Goal: Entertainment & Leisure: Consume media (video, audio)

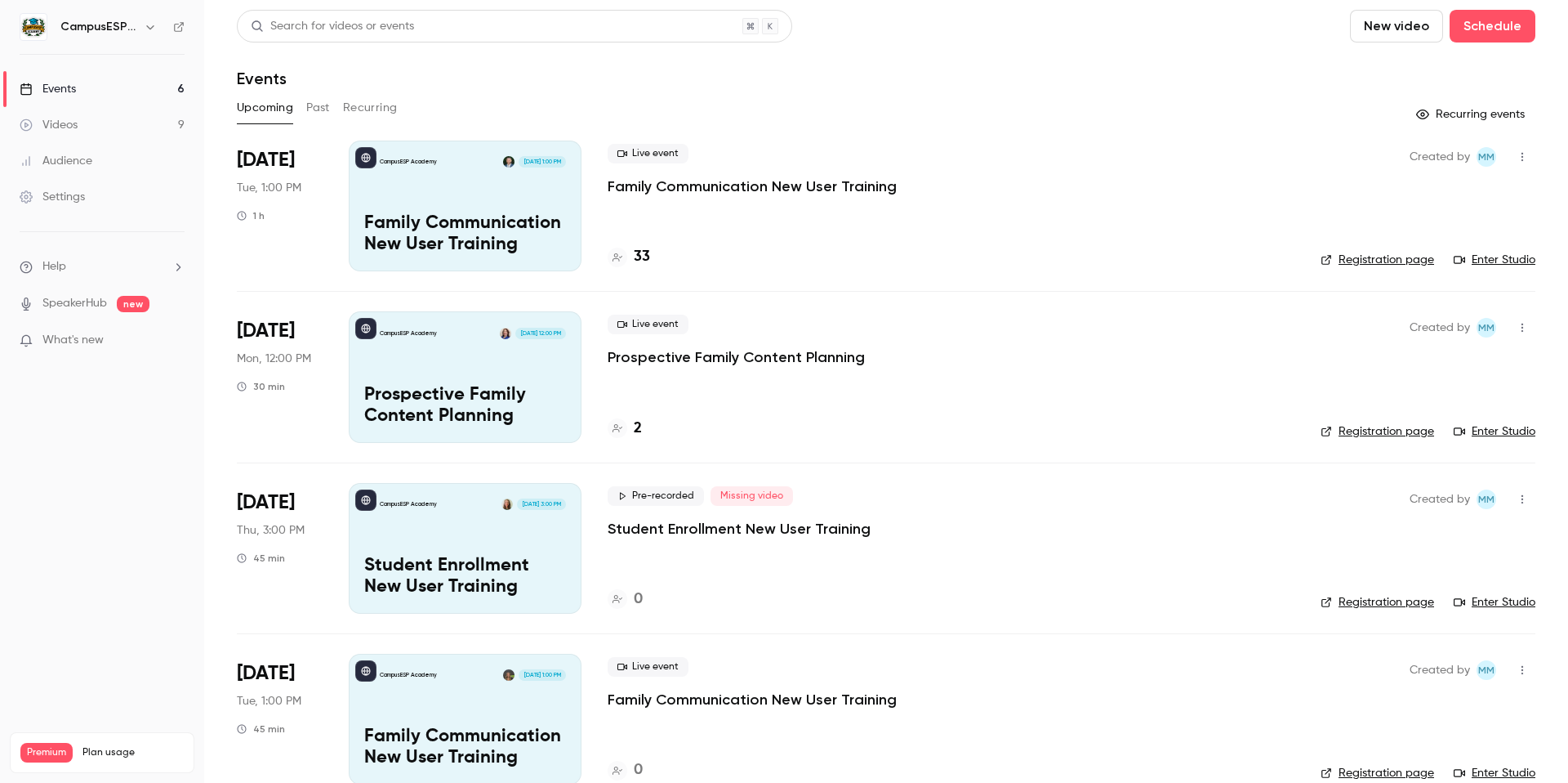
click at [113, 29] on h6 "CampusESP Academy" at bounding box center [98, 26] width 77 height 16
click at [152, 24] on icon "button" at bounding box center [150, 27] width 13 height 13
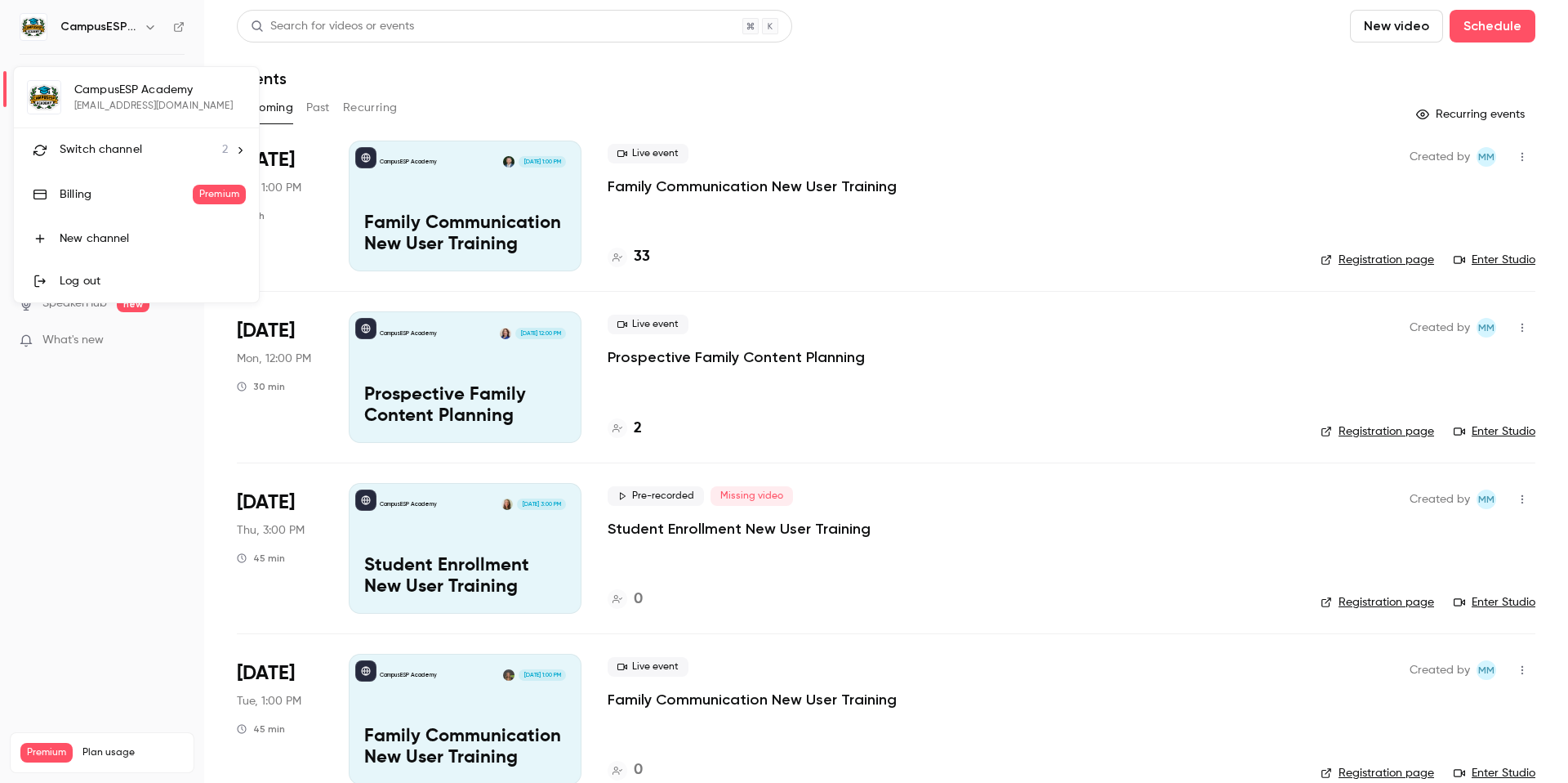
click at [195, 145] on div "Switch channel 2" at bounding box center [144, 150] width 168 height 17
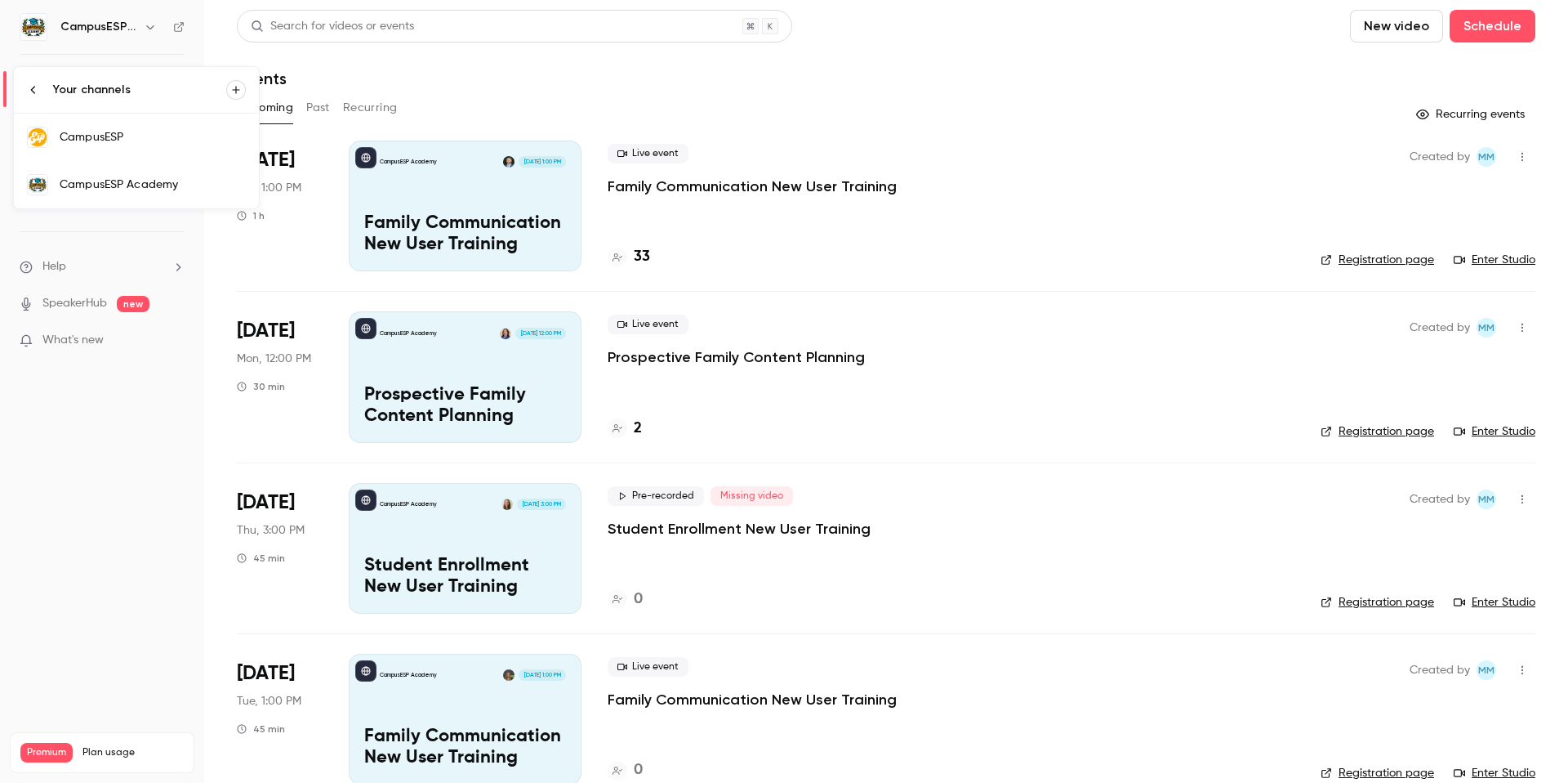
click at [27, 88] on icon at bounding box center [34, 90] width 13 height 13
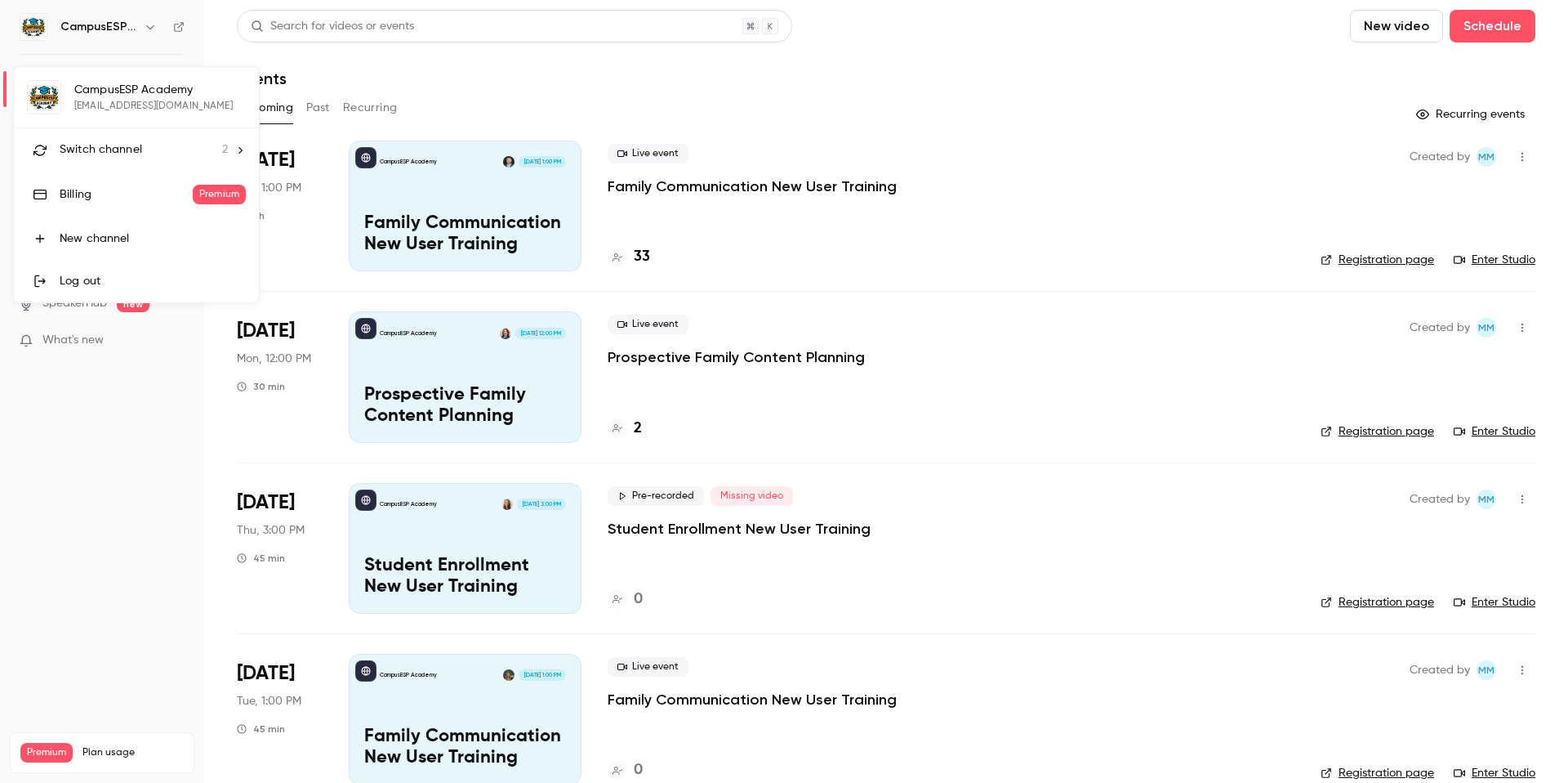
click at [546, 39] on div at bounding box center [784, 391] width 1568 height 783
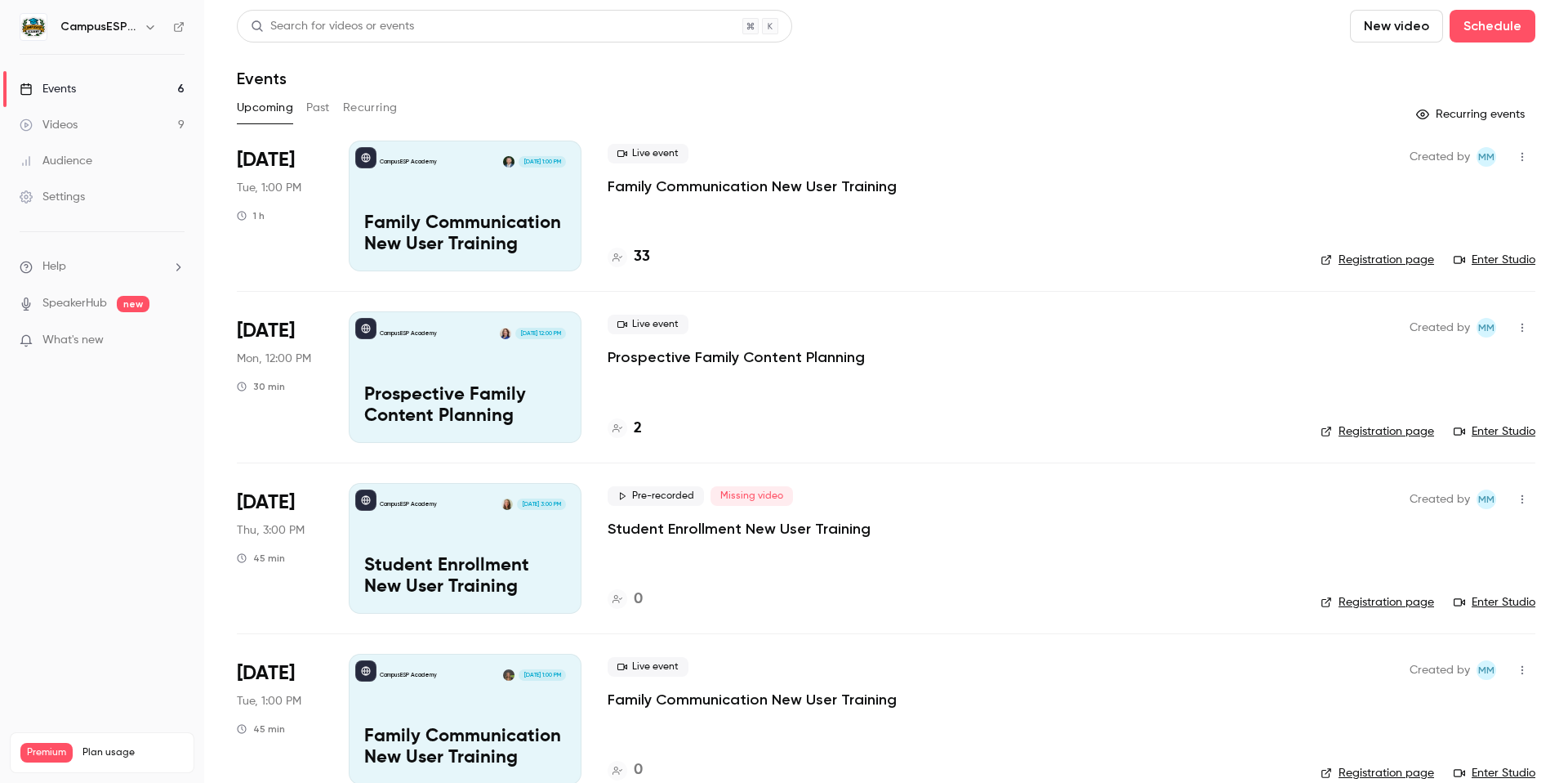
click at [1359, 30] on button "New video" at bounding box center [1396, 26] width 93 height 33
click at [1414, 77] on div "Record" at bounding box center [1444, 71] width 124 height 16
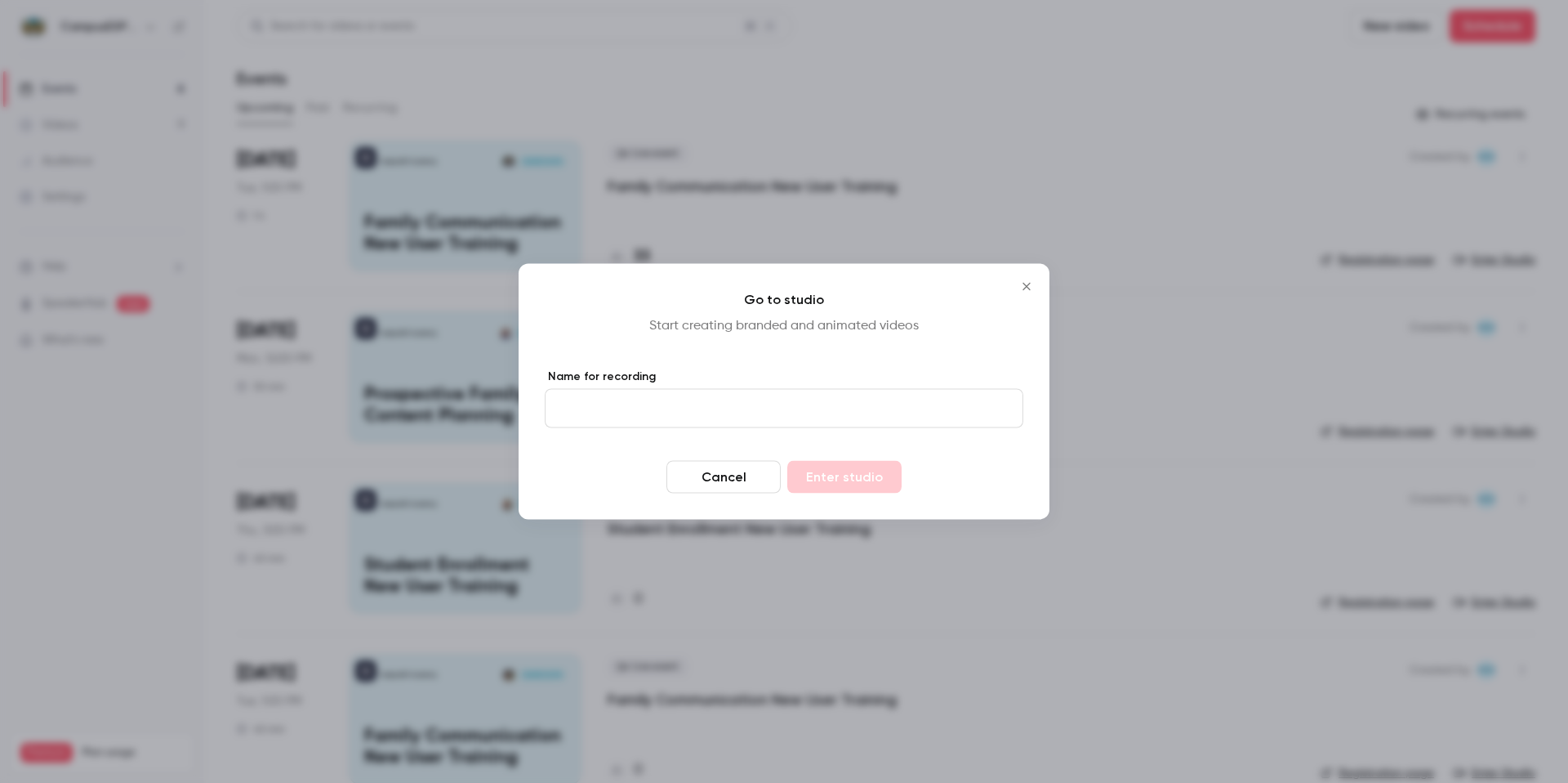
click at [573, 399] on input "Name for recording" at bounding box center [784, 408] width 478 height 40
paste input "**********"
type input "**********"
click at [834, 471] on button "Enter studio" at bounding box center [844, 477] width 114 height 33
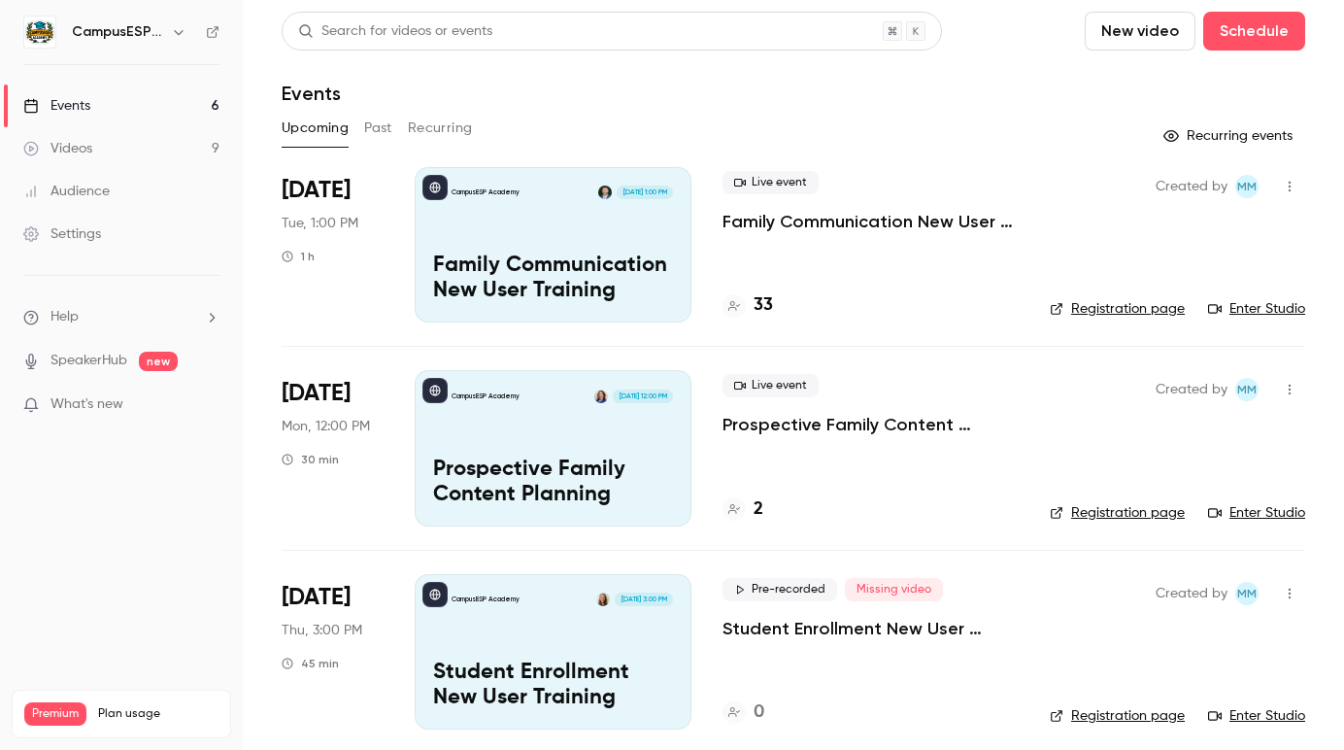
click at [119, 149] on link "Videos 9" at bounding box center [121, 148] width 243 height 43
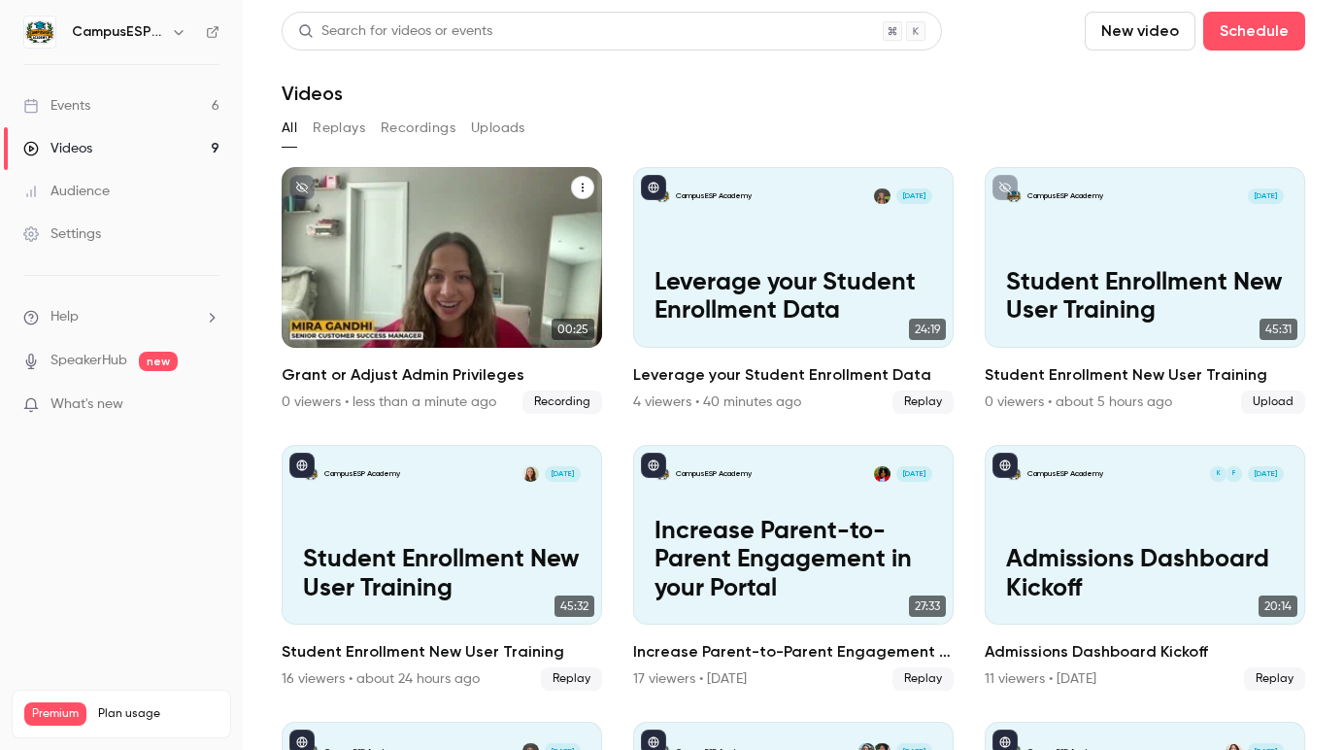
click at [581, 185] on icon "Grant or Adjust Admin Privileges" at bounding box center [583, 188] width 12 height 12
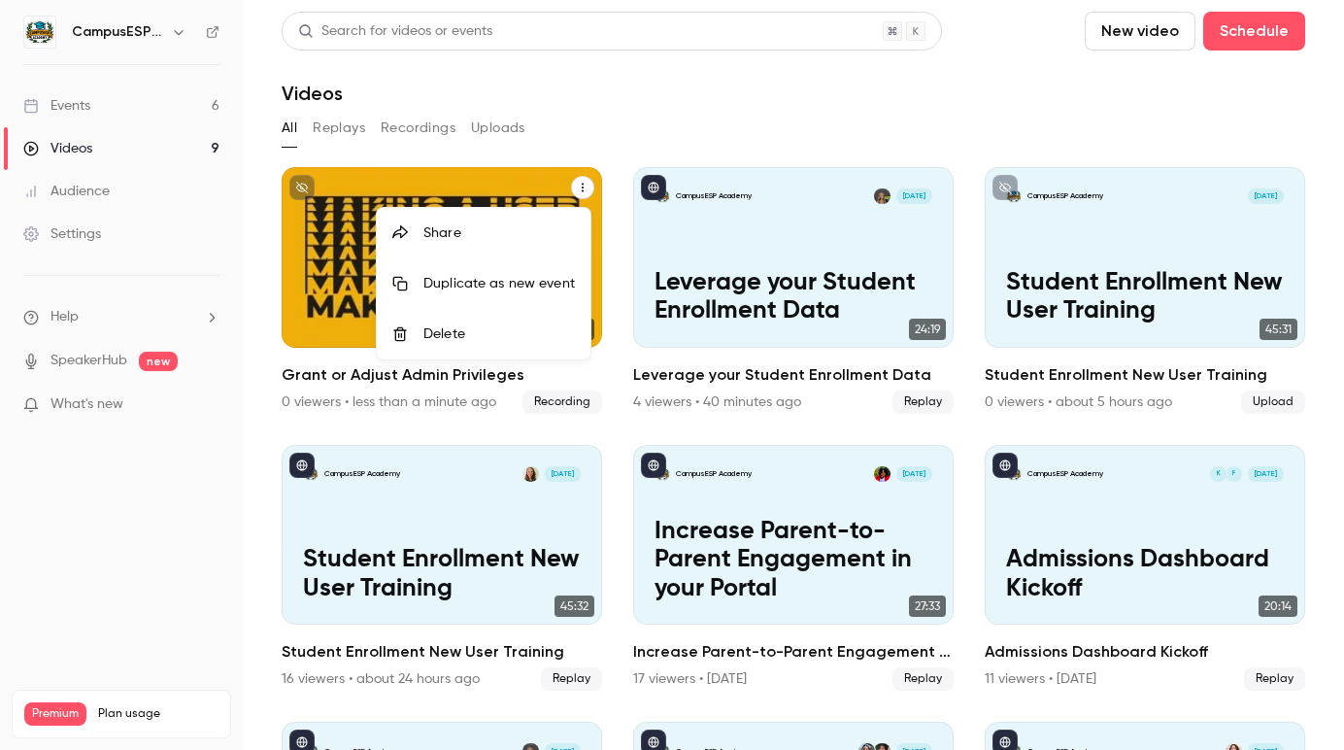
click at [482, 330] on div "Delete" at bounding box center [500, 333] width 152 height 19
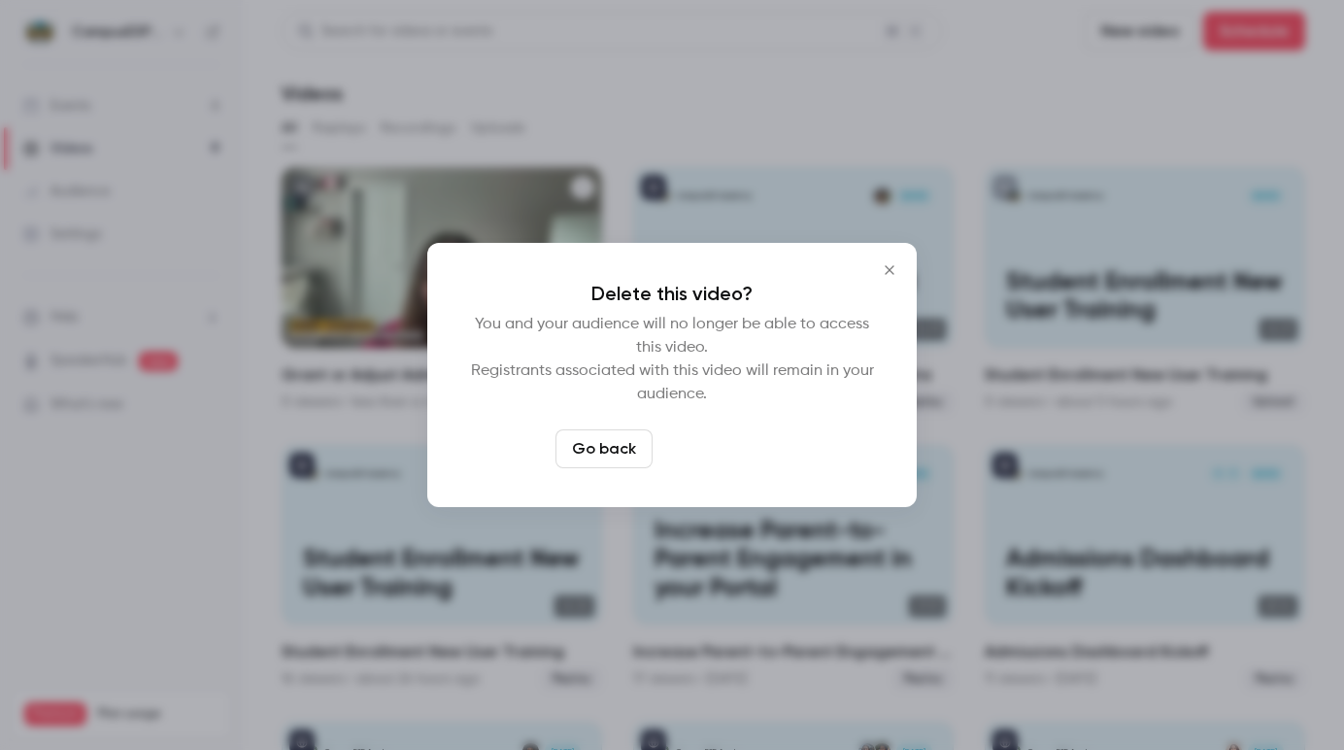
click at [729, 444] on button "Delete video" at bounding box center [725, 448] width 129 height 39
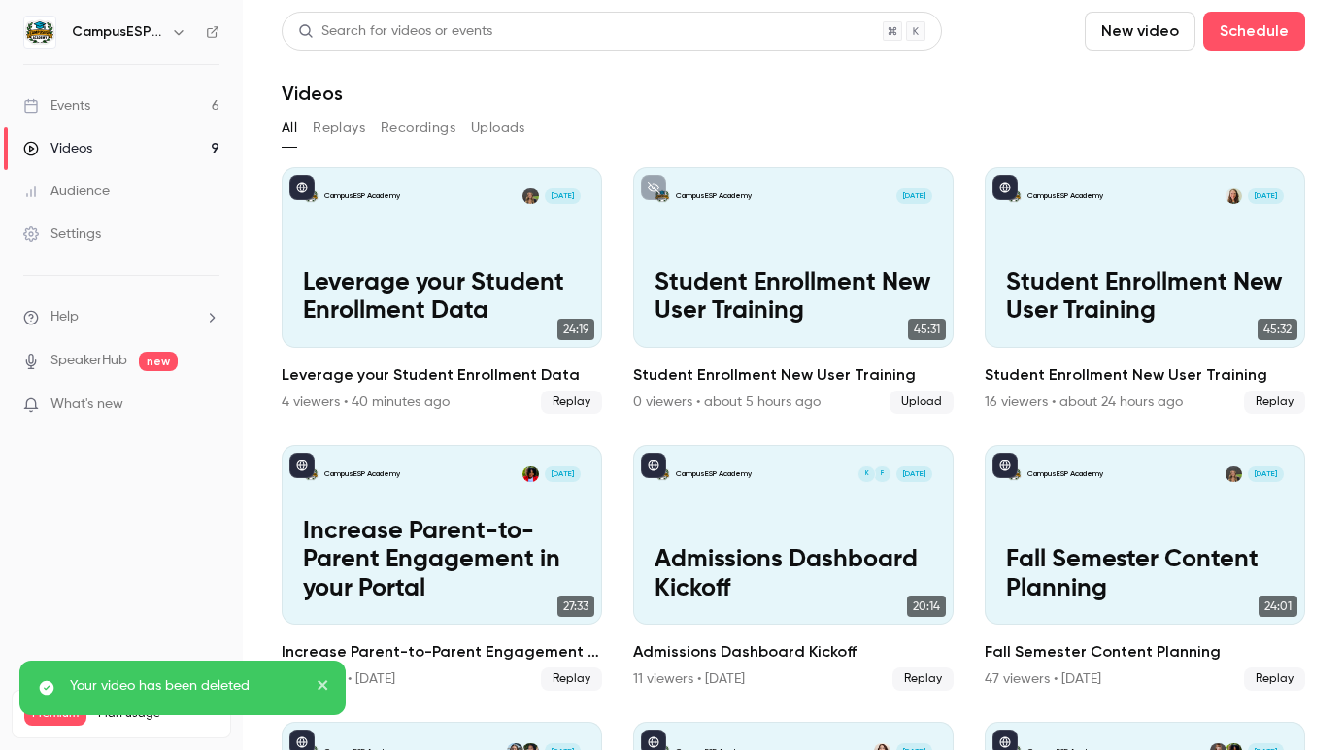
click at [424, 134] on button "Recordings" at bounding box center [418, 128] width 75 height 31
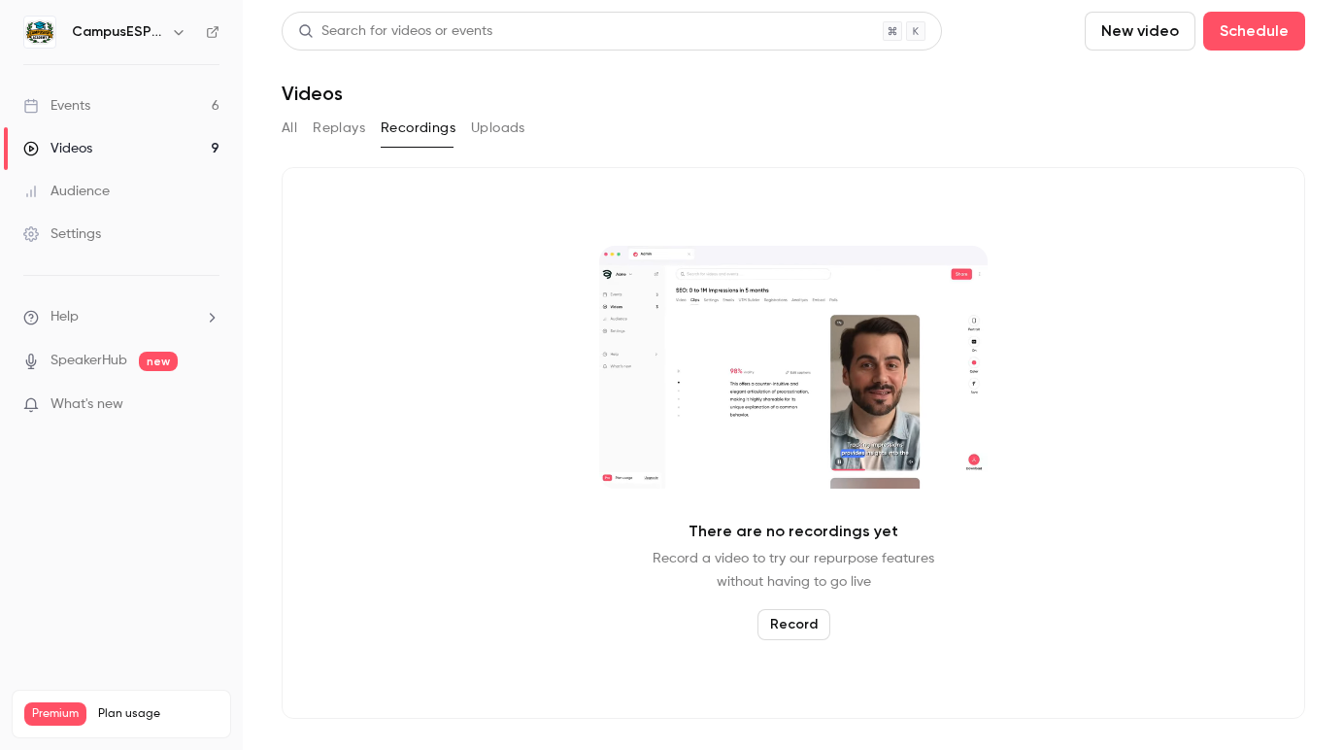
click at [119, 137] on link "Videos 9" at bounding box center [121, 148] width 243 height 43
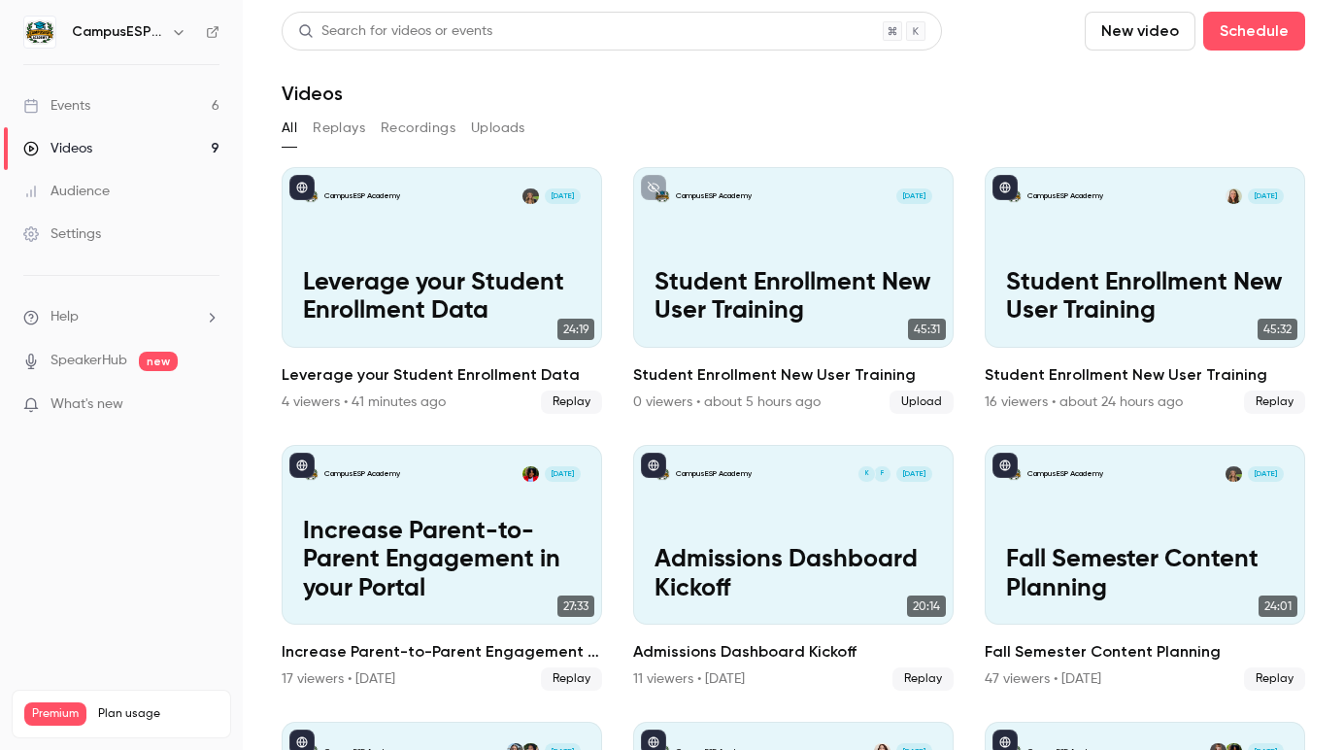
click at [309, 128] on div "All Replays Recordings Uploads" at bounding box center [794, 128] width 1024 height 31
click at [342, 135] on button "Replays" at bounding box center [339, 128] width 52 height 31
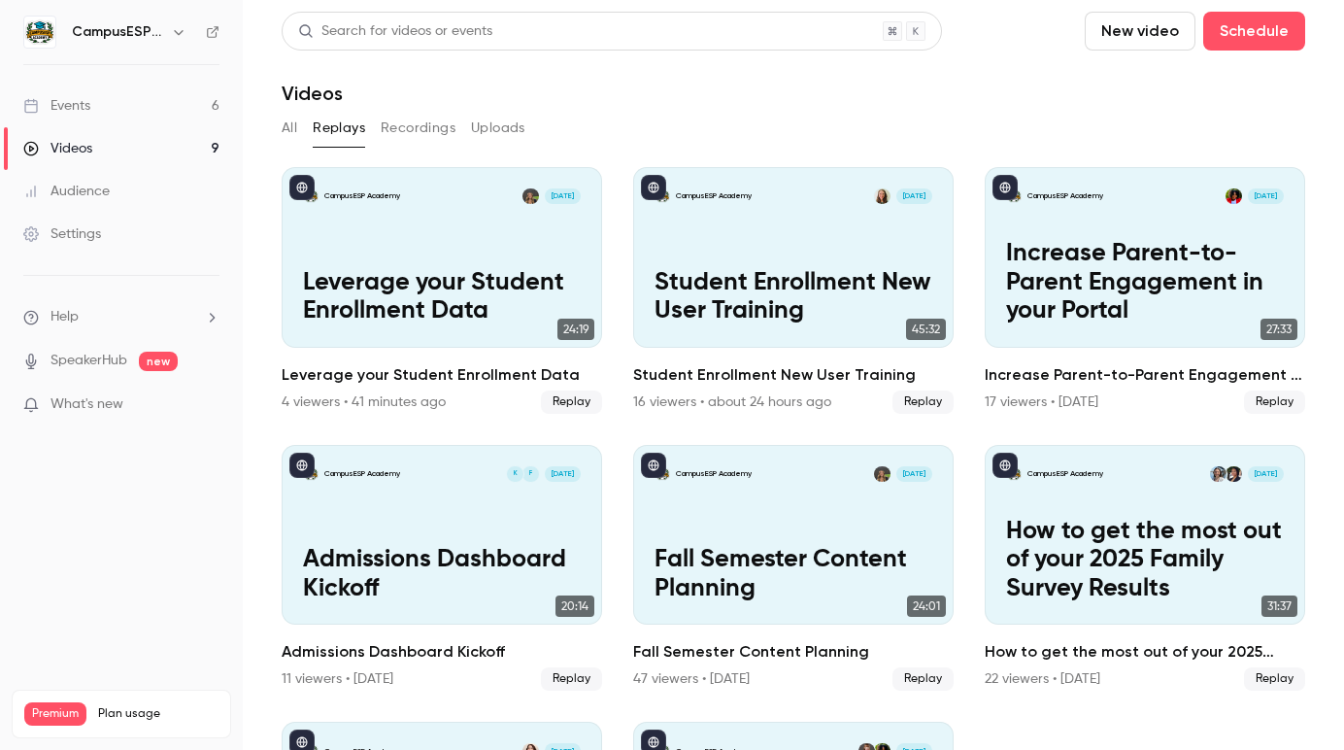
click at [399, 127] on button "Recordings" at bounding box center [418, 128] width 75 height 31
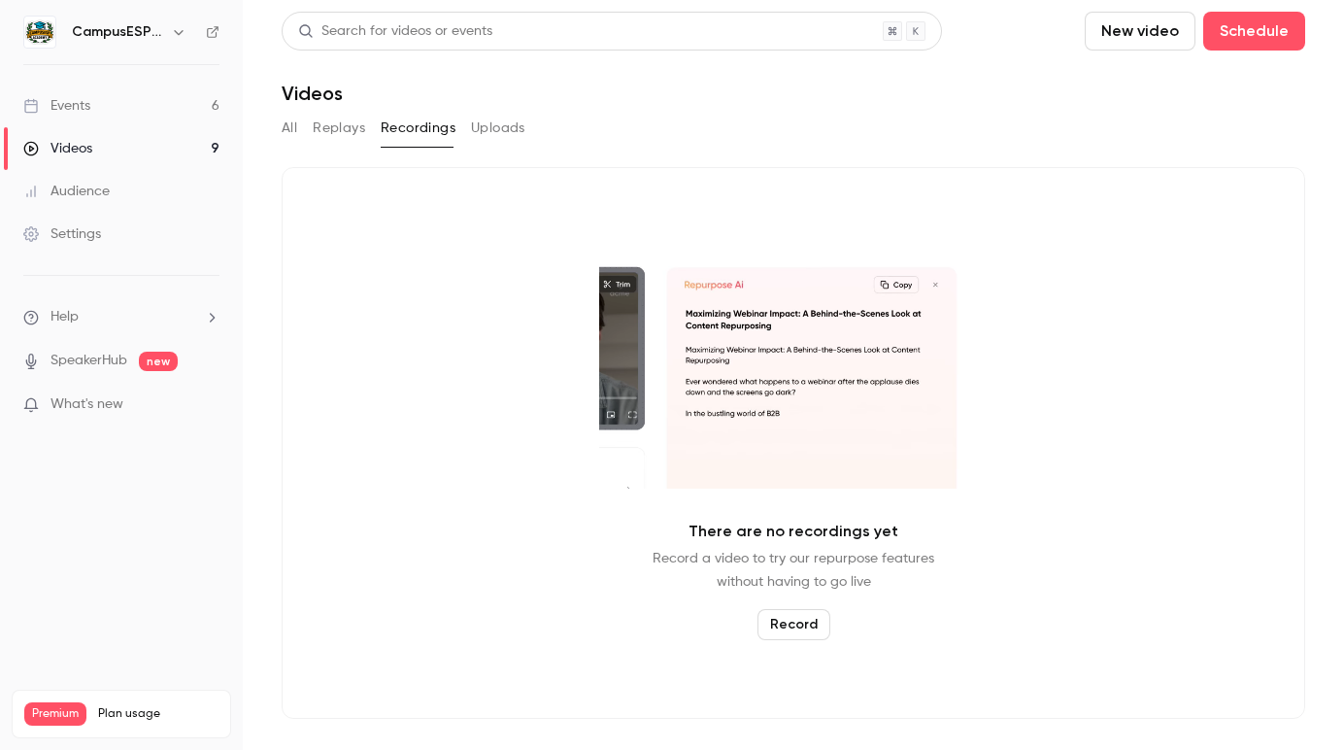
click at [490, 125] on button "Uploads" at bounding box center [498, 128] width 54 height 31
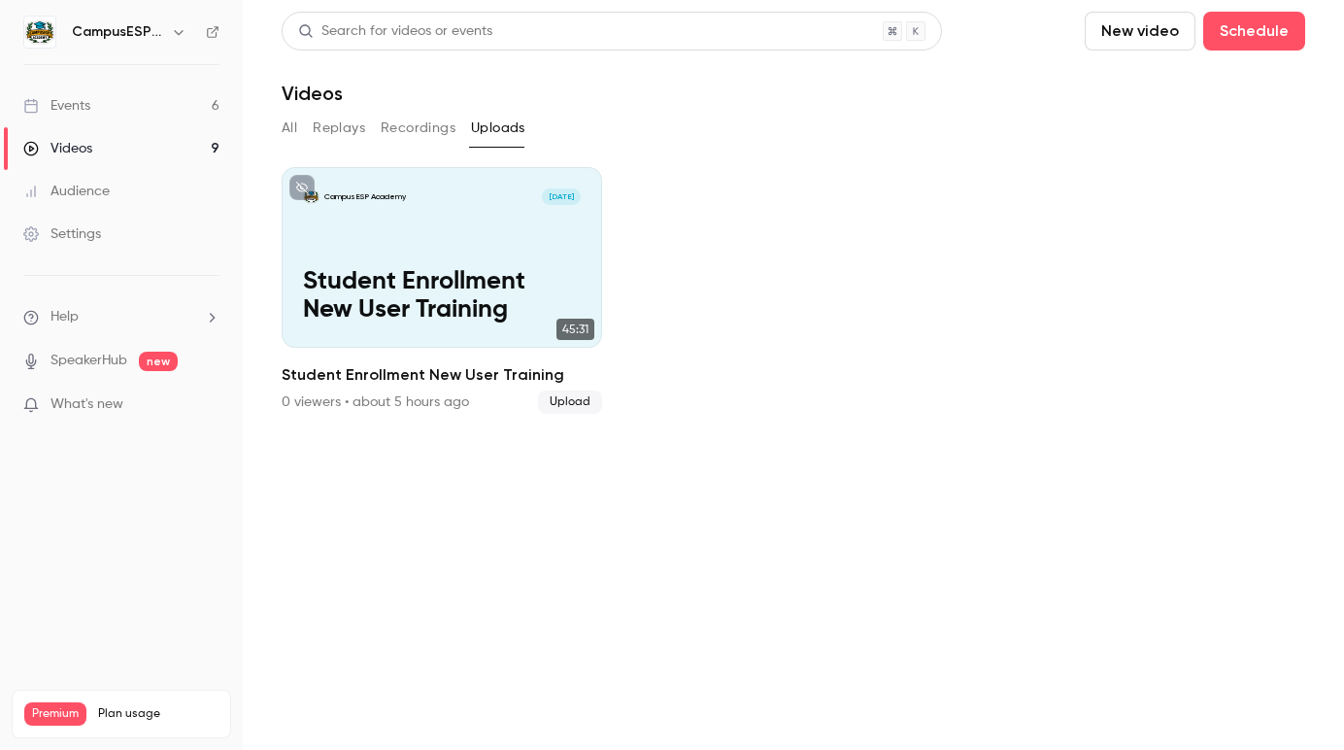
click at [93, 225] on div "Settings" at bounding box center [62, 233] width 78 height 19
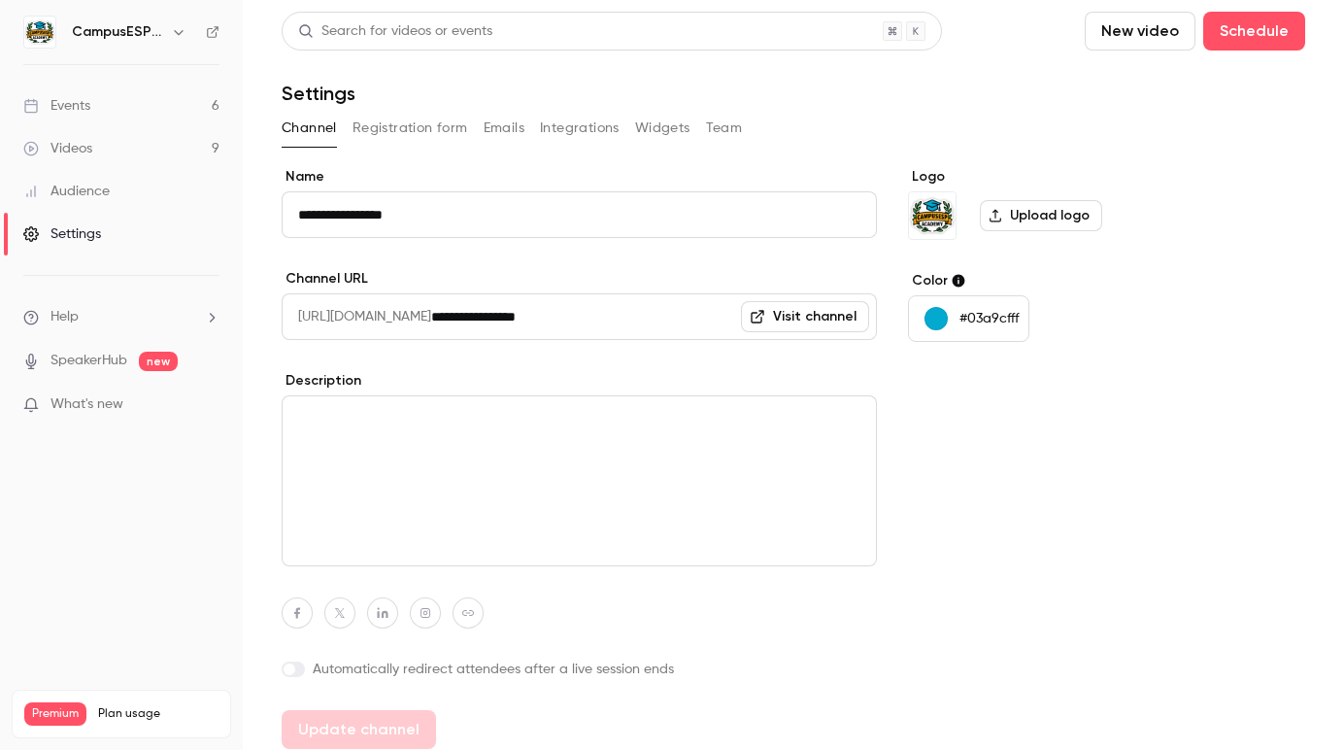
click at [77, 187] on div "Audience" at bounding box center [66, 191] width 86 height 19
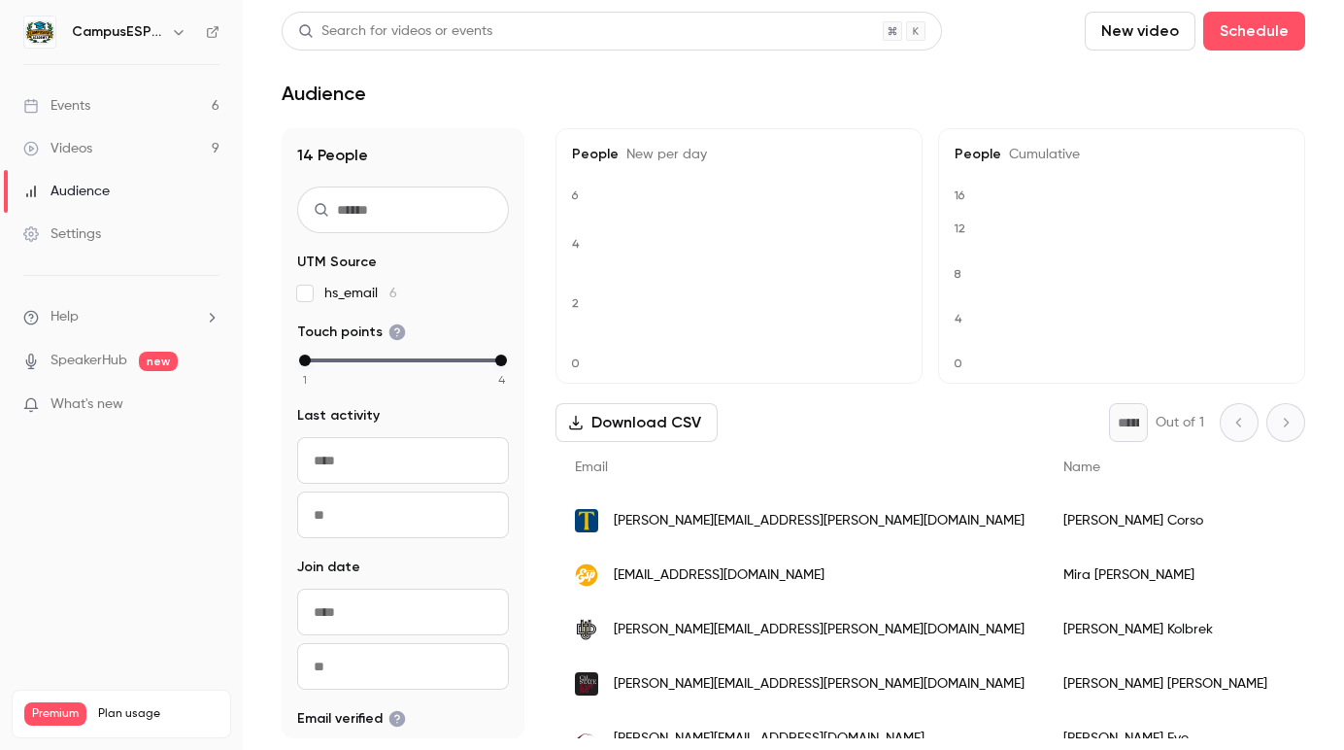
click at [68, 103] on div "Events" at bounding box center [56, 105] width 67 height 19
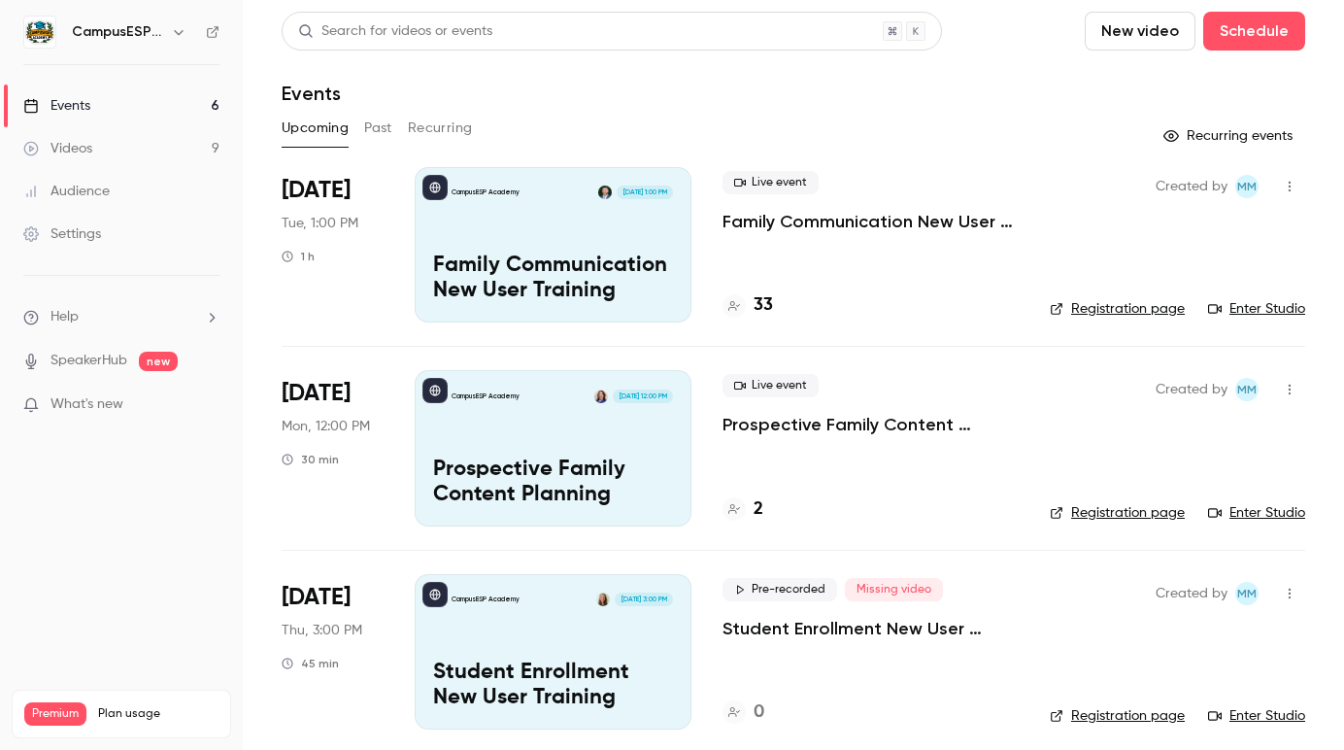
click at [72, 149] on div "Videos" at bounding box center [57, 148] width 69 height 19
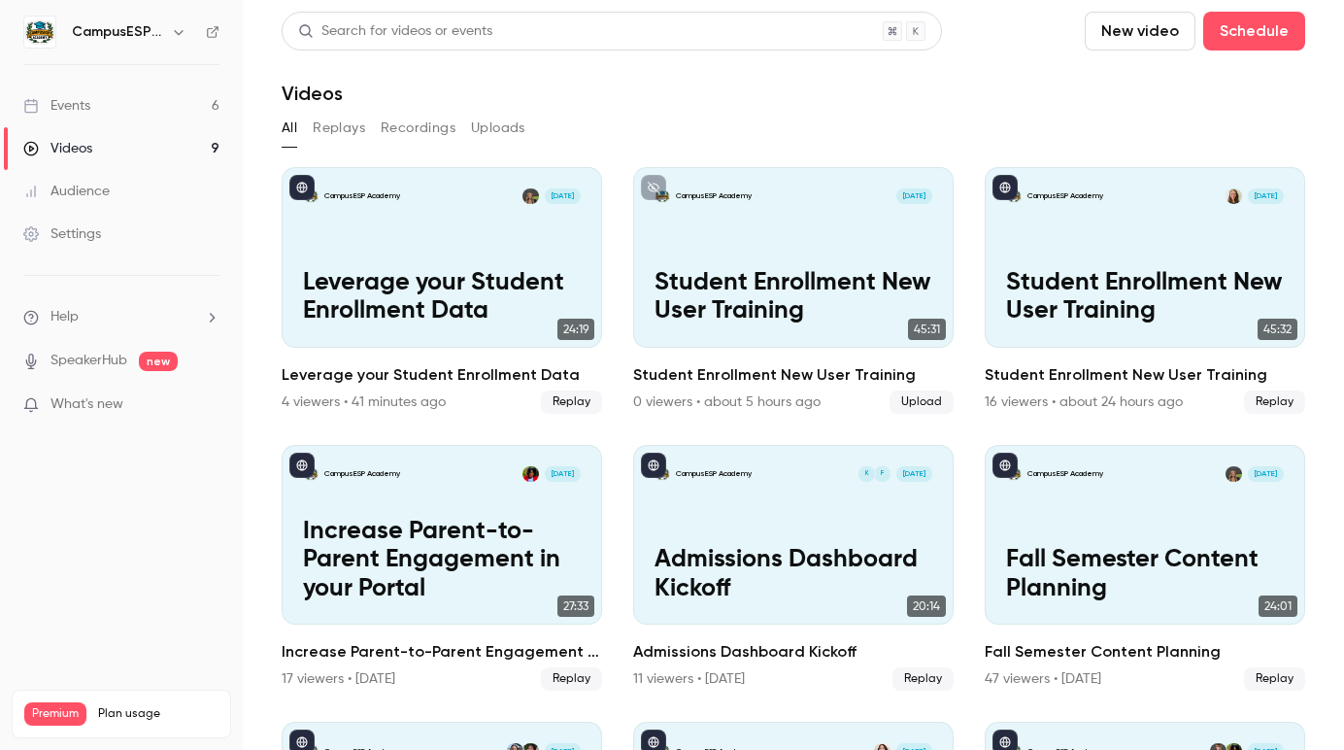
click at [342, 114] on button "Replays" at bounding box center [339, 128] width 52 height 31
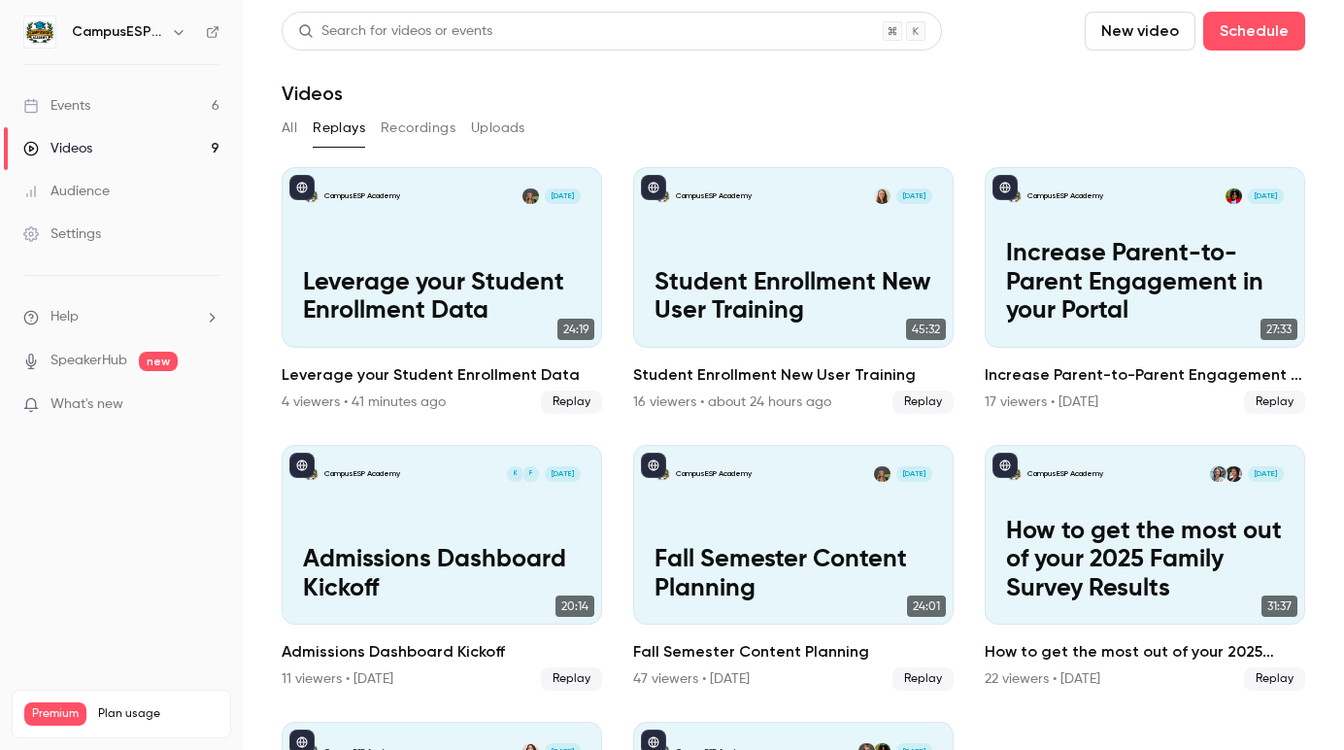
click at [432, 134] on button "Recordings" at bounding box center [418, 128] width 75 height 31
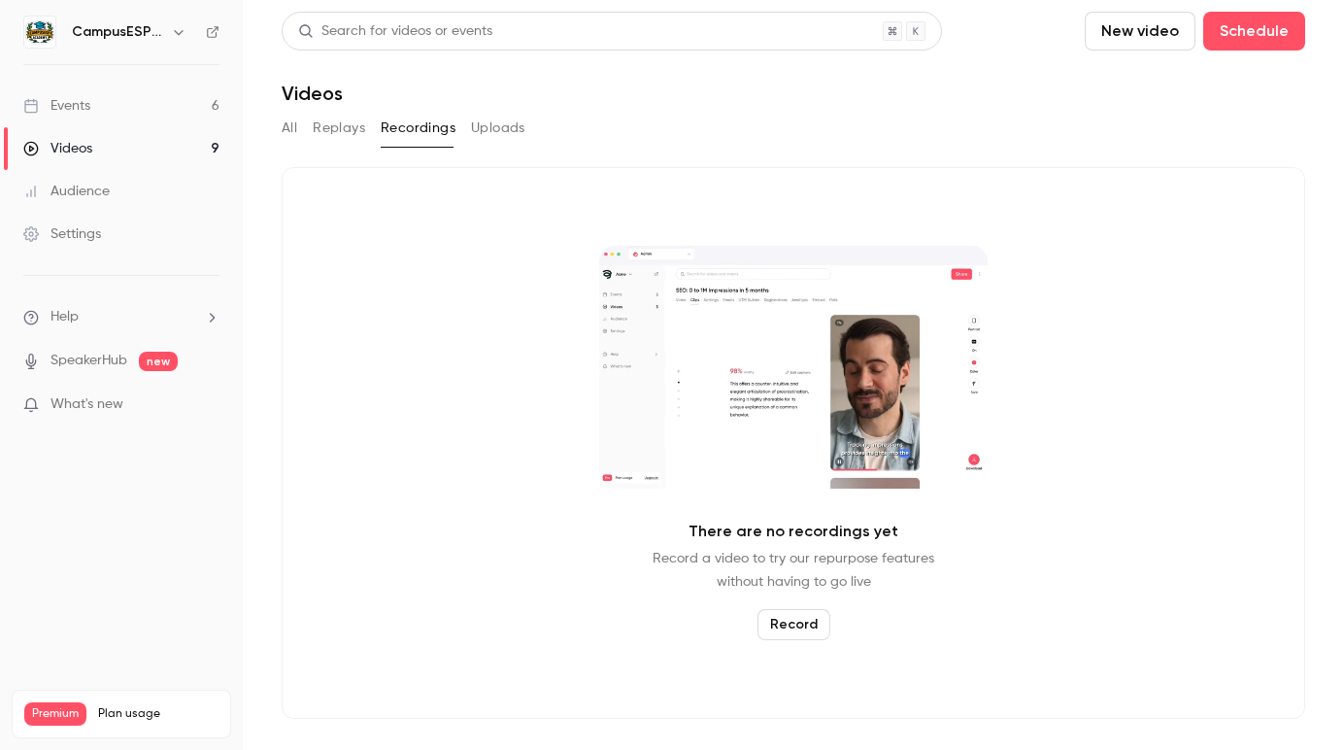
click at [778, 629] on button "Record" at bounding box center [794, 624] width 73 height 31
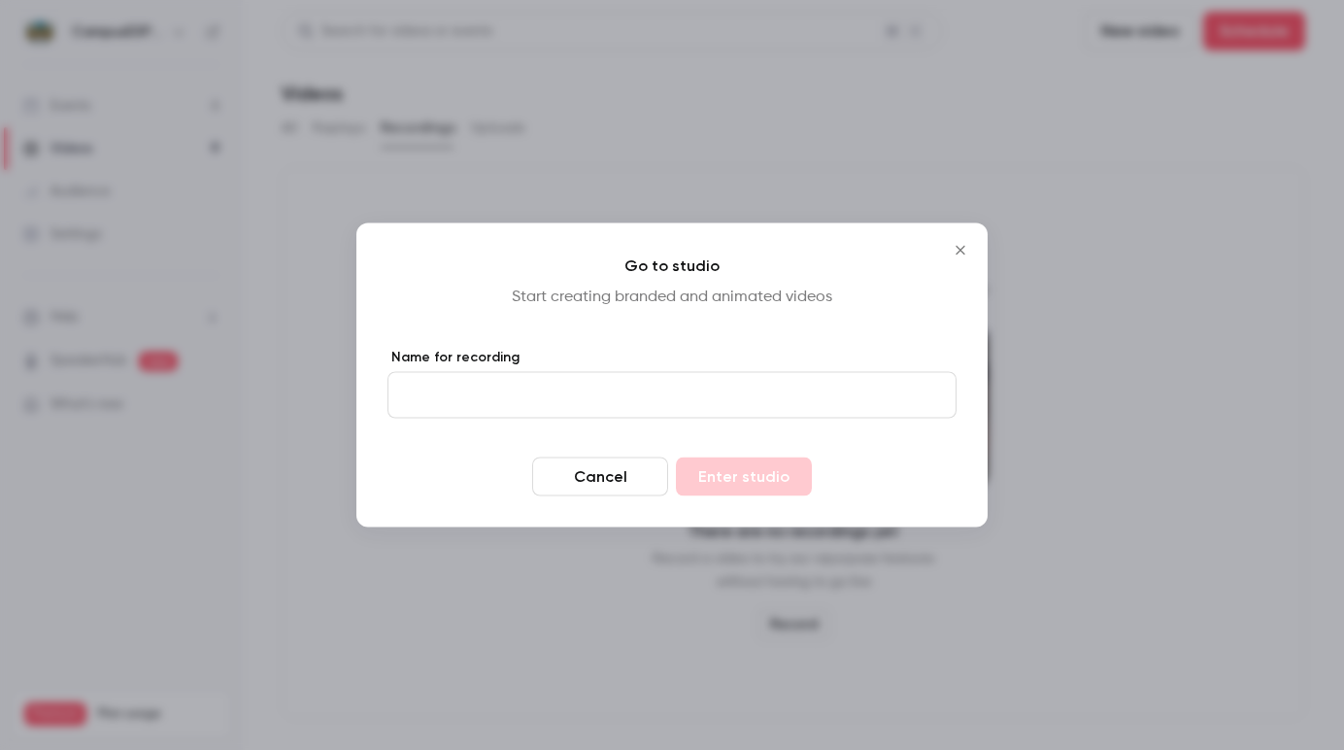
click at [952, 247] on icon "Close" at bounding box center [960, 251] width 23 height 16
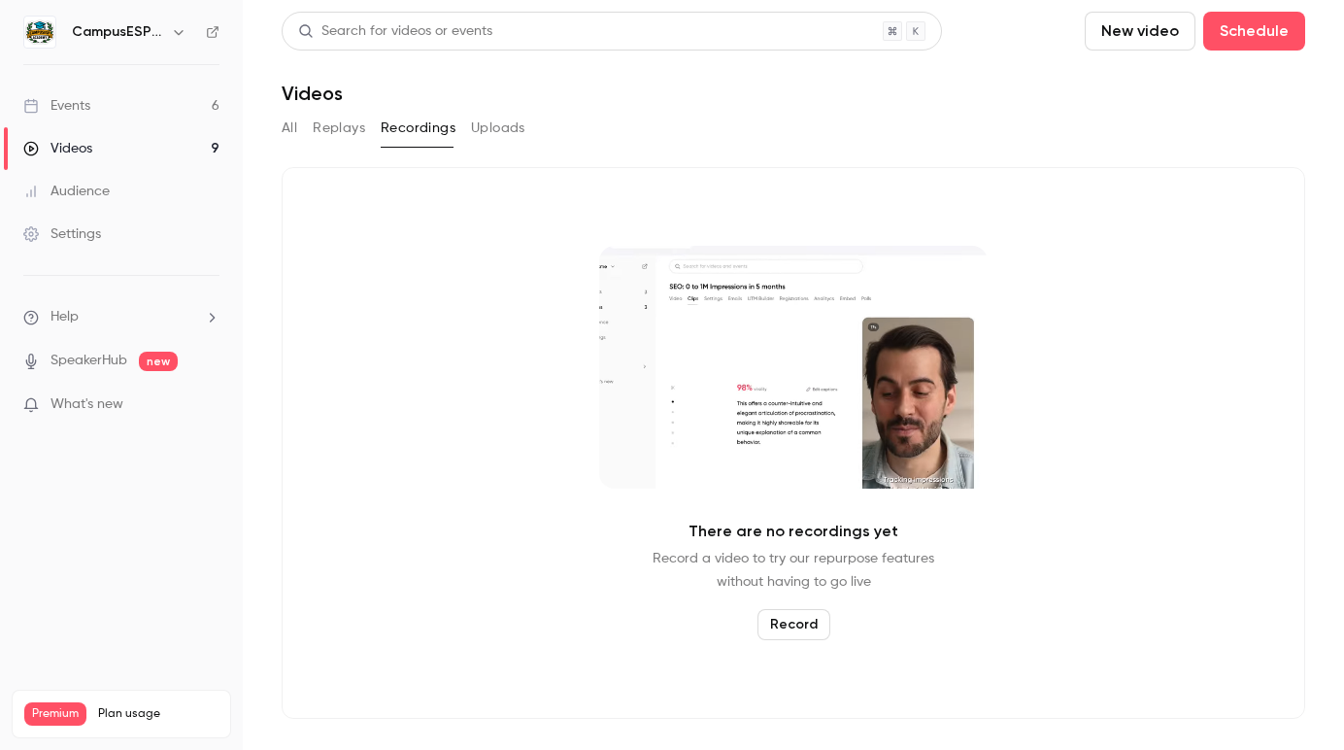
click at [334, 130] on button "Replays" at bounding box center [339, 128] width 52 height 31
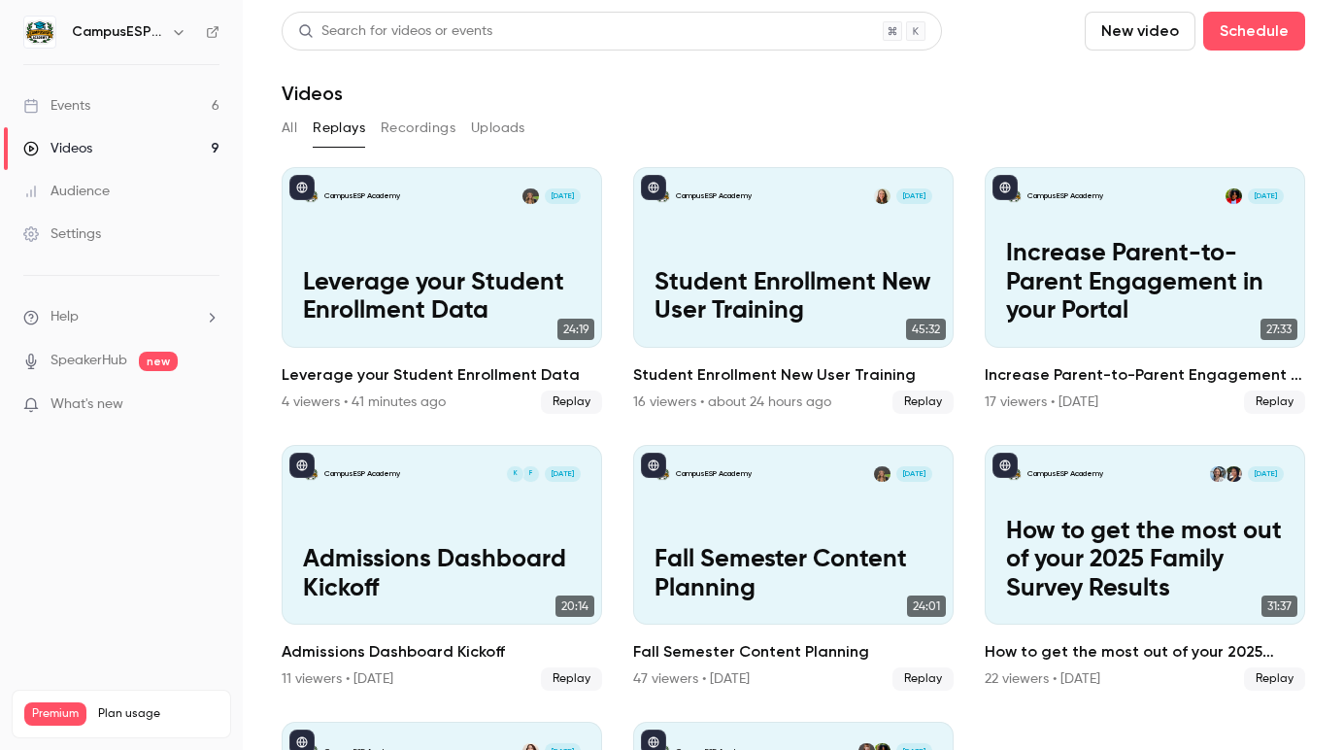
click at [268, 129] on main "Search for videos or events New video Schedule Videos All Replays Recordings Up…" at bounding box center [794, 375] width 1102 height 750
click at [283, 134] on button "All" at bounding box center [290, 128] width 16 height 31
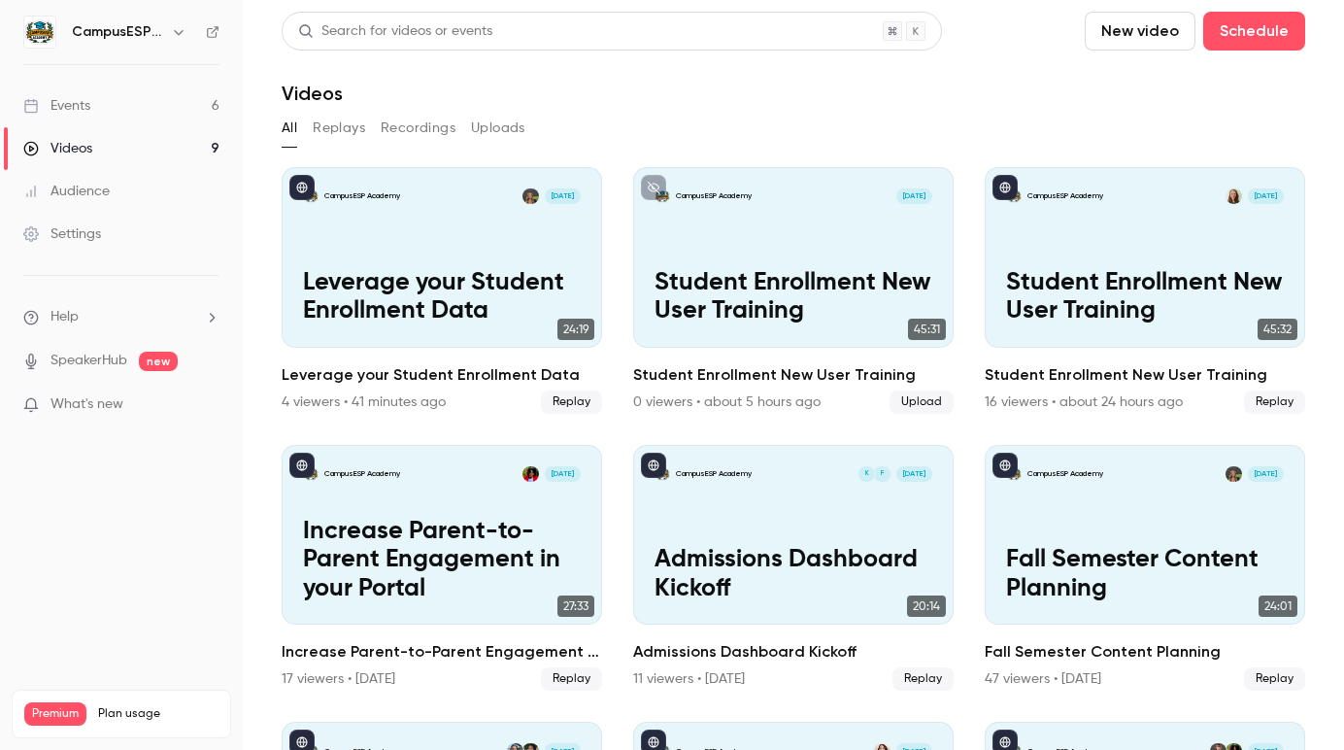
click at [413, 134] on button "Recordings" at bounding box center [418, 128] width 75 height 31
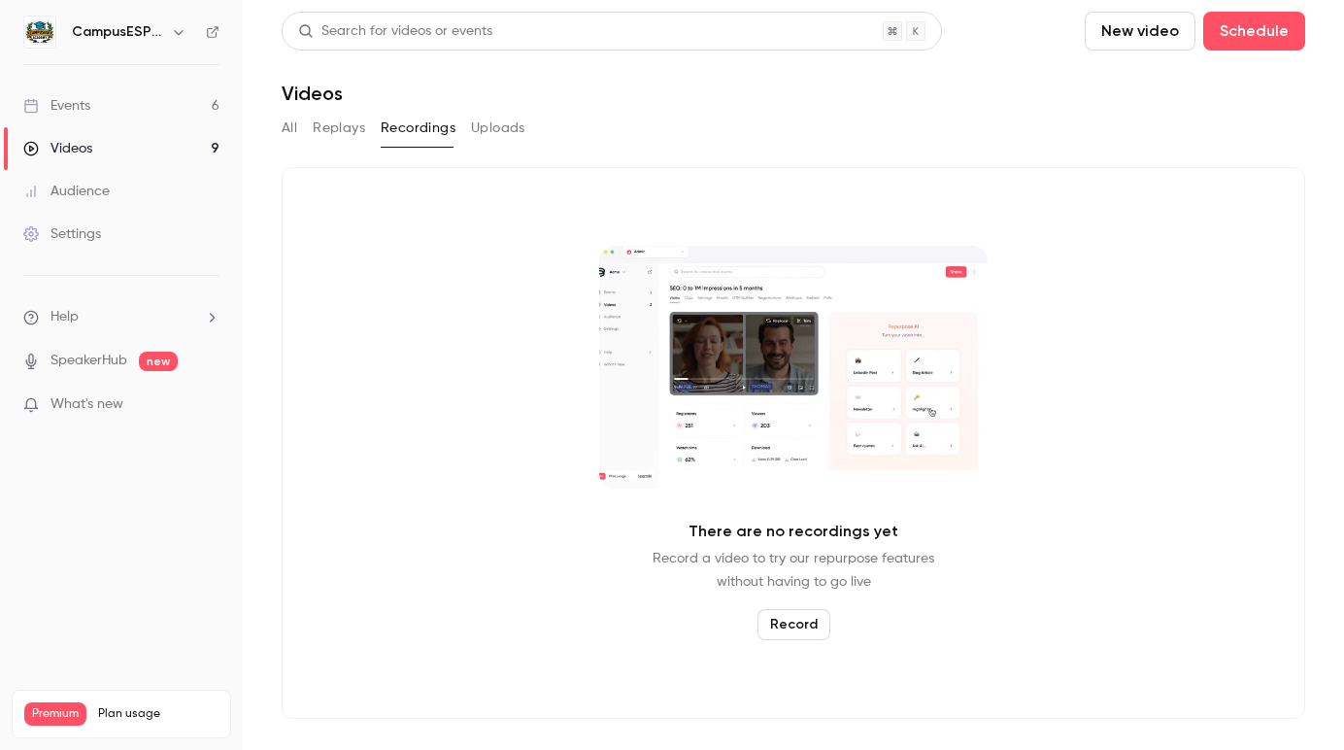
click at [172, 150] on link "Videos 9" at bounding box center [121, 148] width 243 height 43
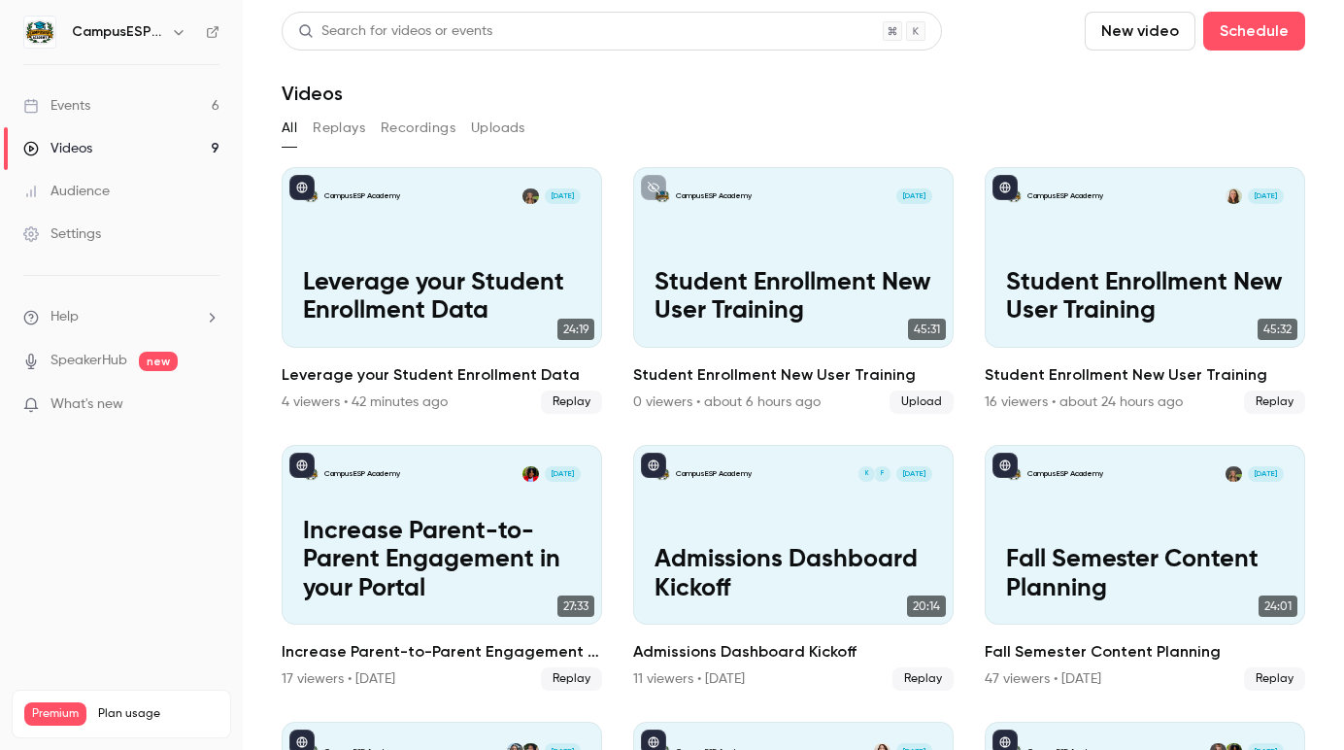
click at [442, 125] on button "Recordings" at bounding box center [418, 128] width 75 height 31
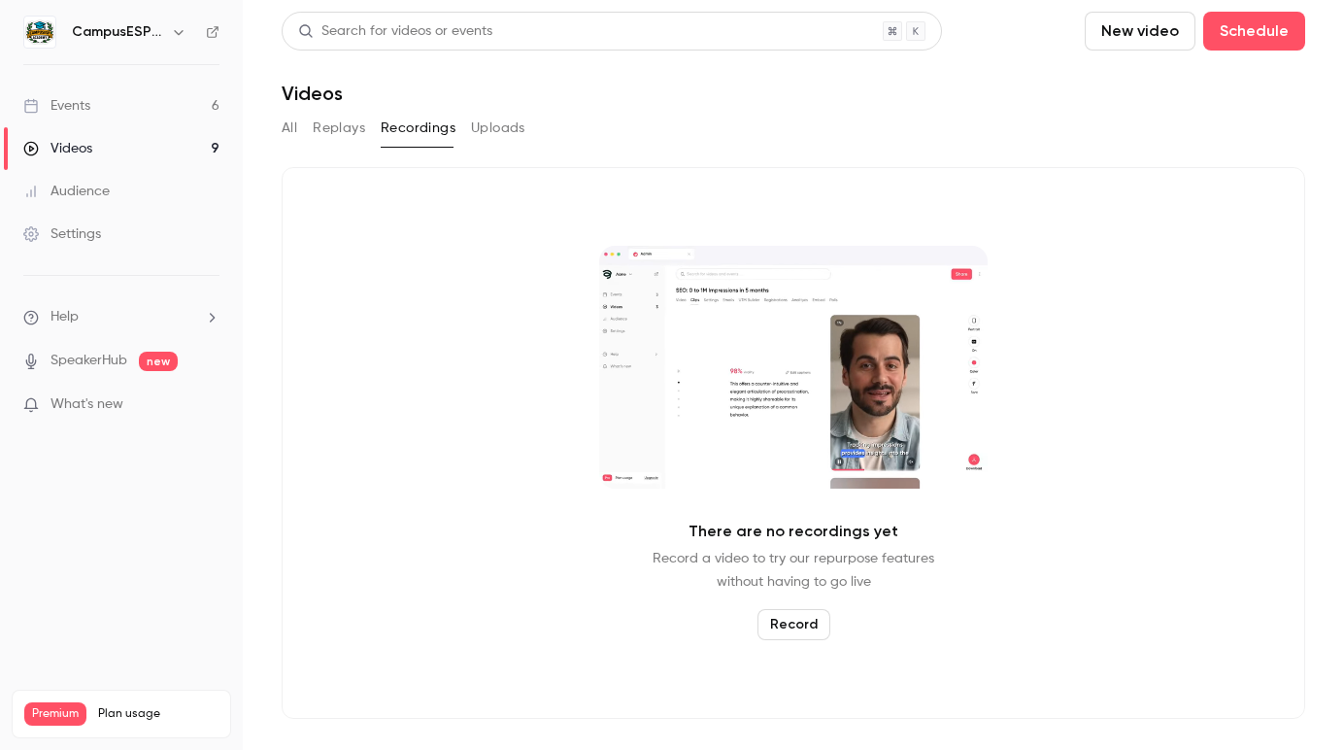
click at [789, 629] on button "Record" at bounding box center [794, 624] width 73 height 31
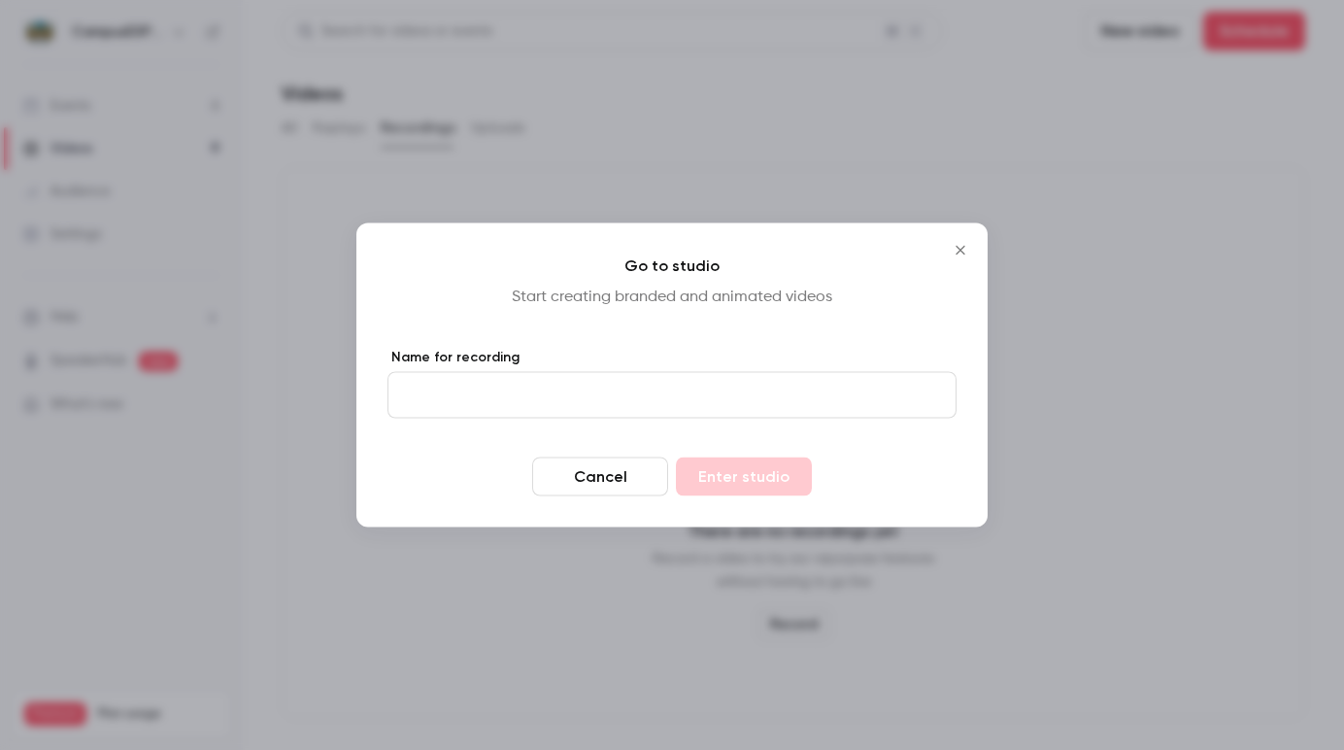
click at [516, 388] on input "Name for recording" at bounding box center [672, 395] width 569 height 47
paste input "**********"
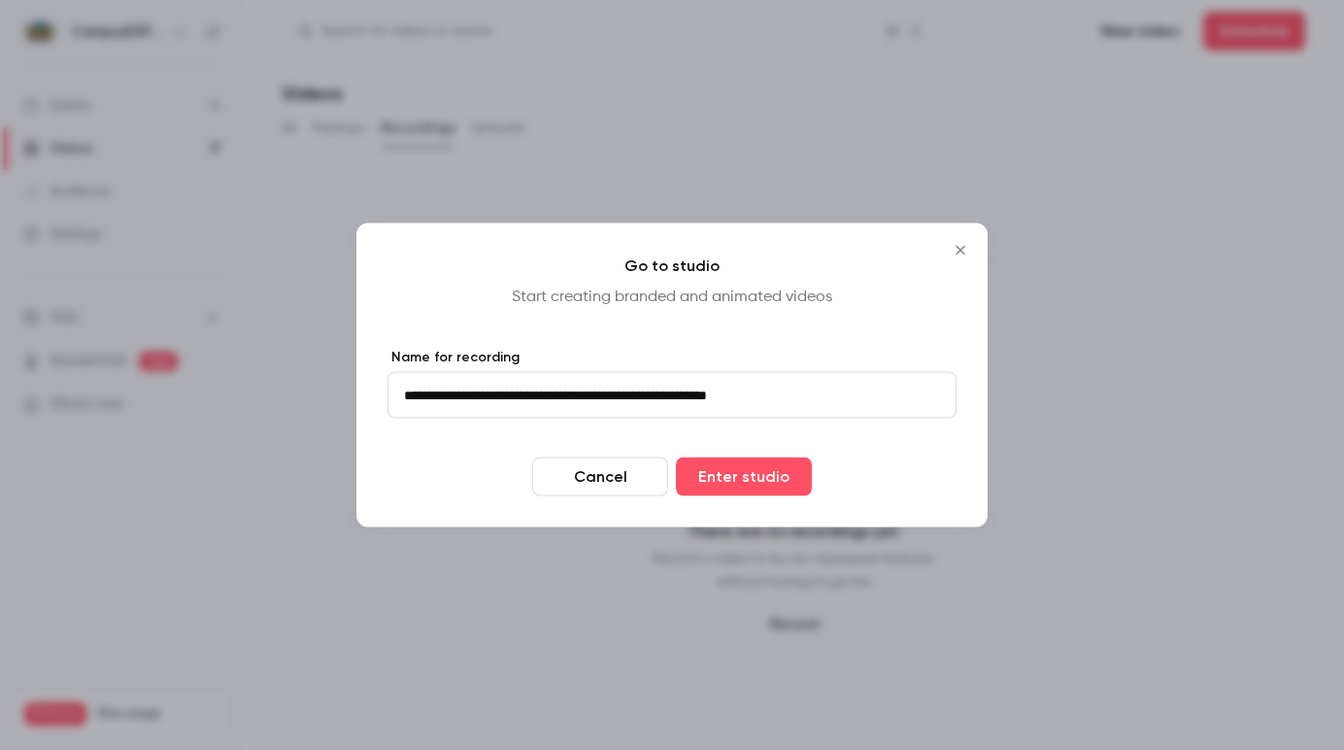
drag, startPoint x: 462, startPoint y: 398, endPoint x: 378, endPoint y: 391, distance: 84.8
click at [378, 391] on div "**********" at bounding box center [672, 375] width 631 height 304
type input "**********"
click at [767, 477] on button "Enter studio" at bounding box center [744, 477] width 136 height 39
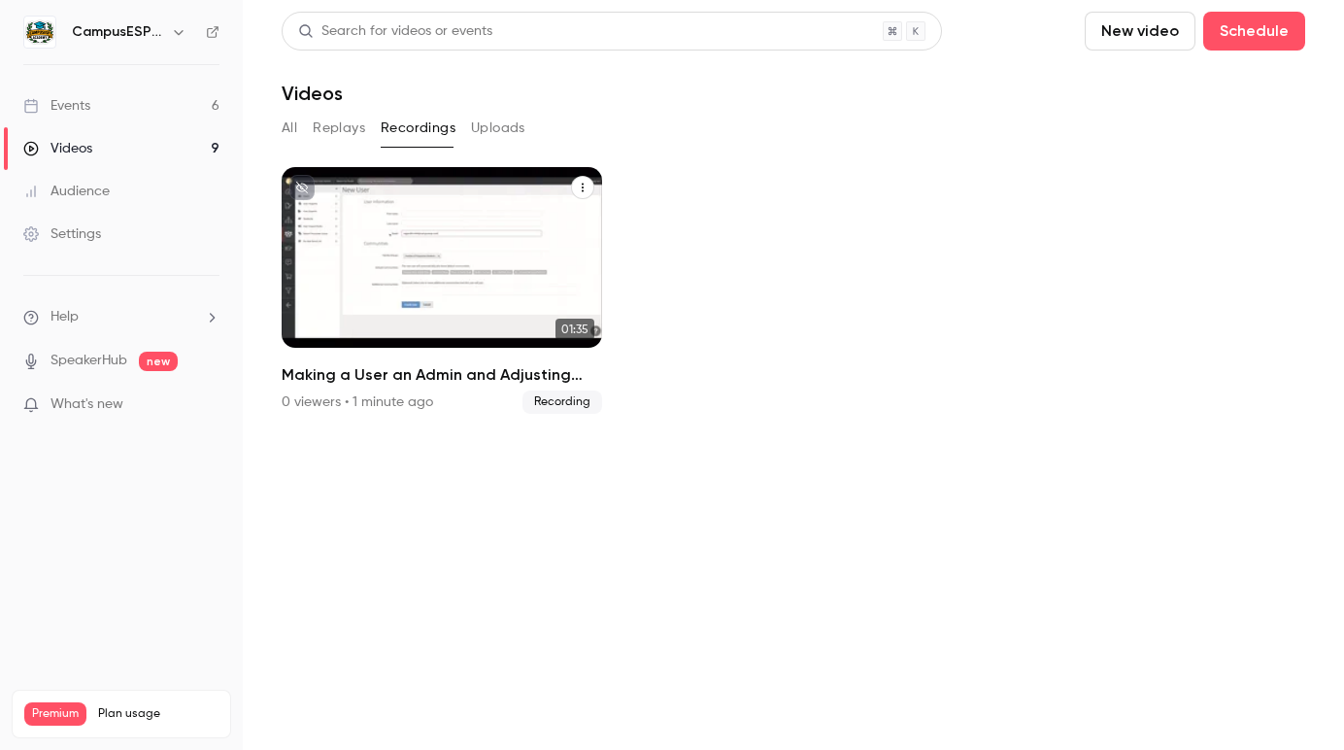
click at [471, 264] on p "Making a User an Admin and Adjusting Admin Privileges" at bounding box center [441, 282] width 277 height 87
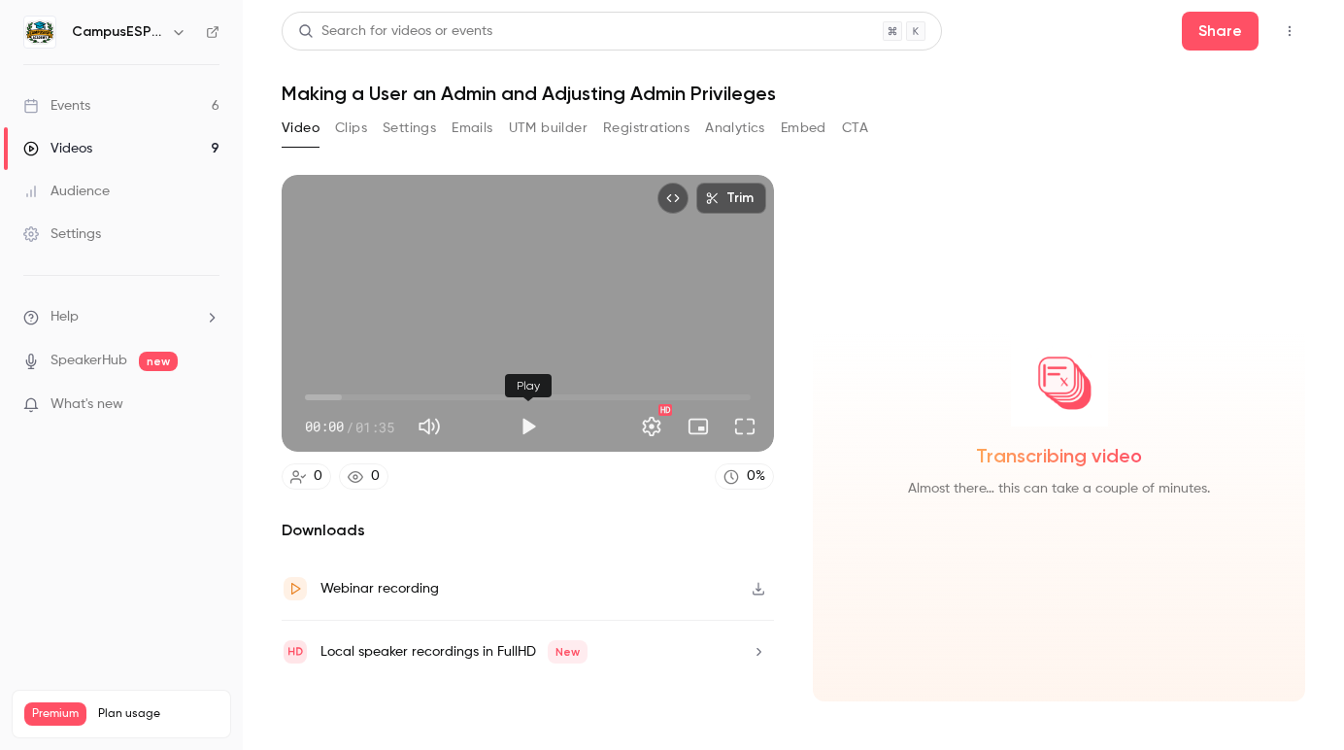
click at [527, 425] on button "Play" at bounding box center [528, 426] width 39 height 39
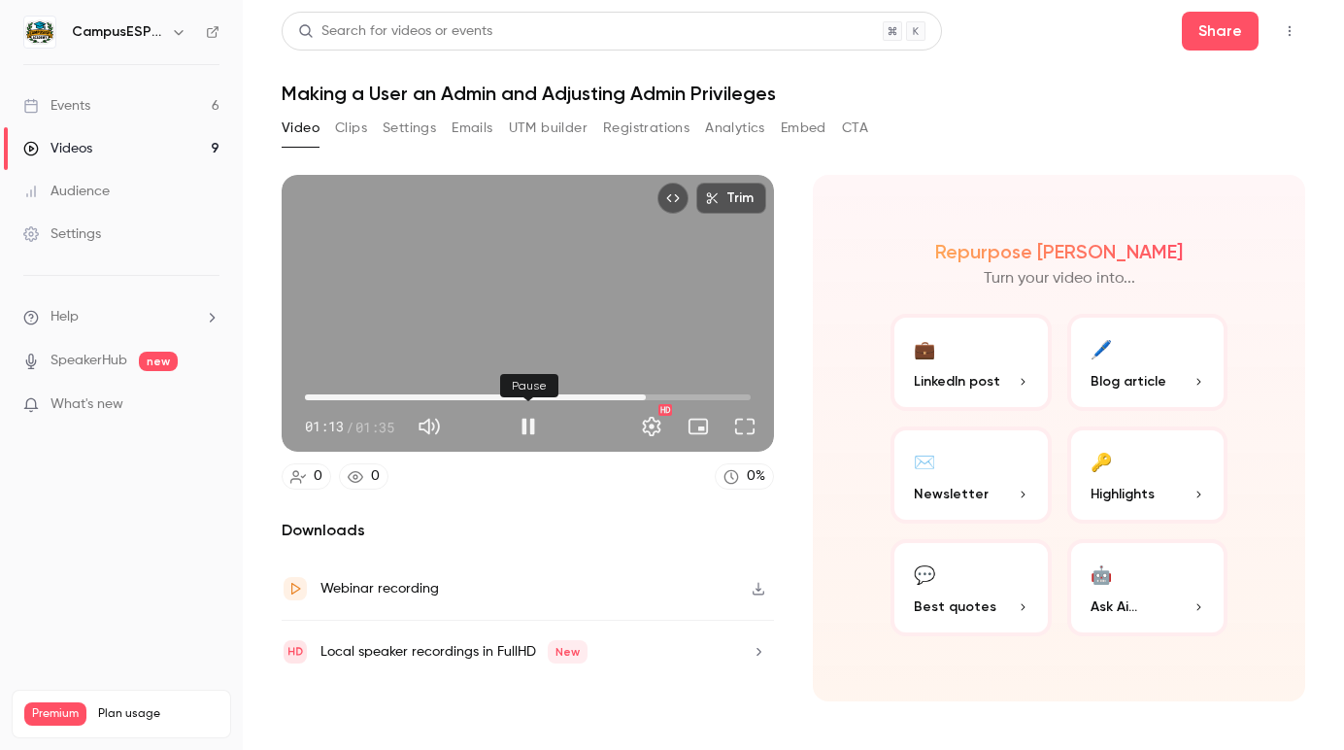
click at [527, 421] on button "Pause" at bounding box center [528, 426] width 39 height 39
type input "****"
